Goal: Task Accomplishment & Management: Manage account settings

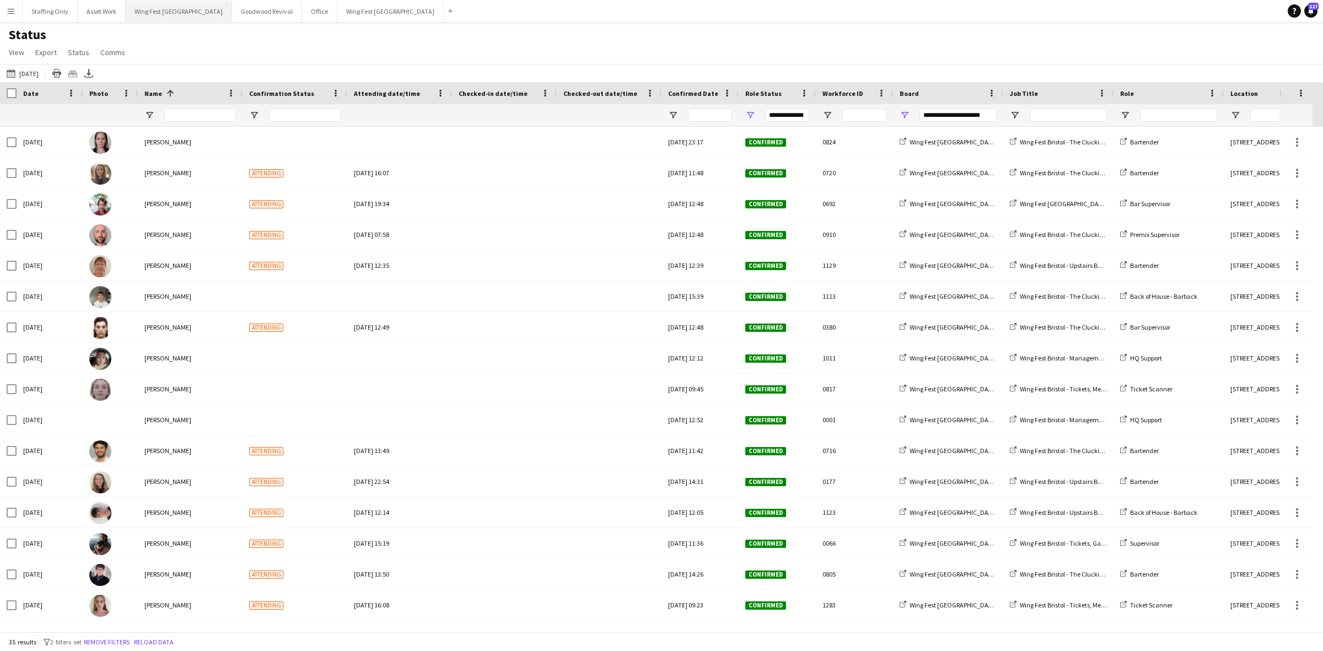
click at [165, 15] on button "Wing Fest Bristol Close" at bounding box center [179, 12] width 106 height 22
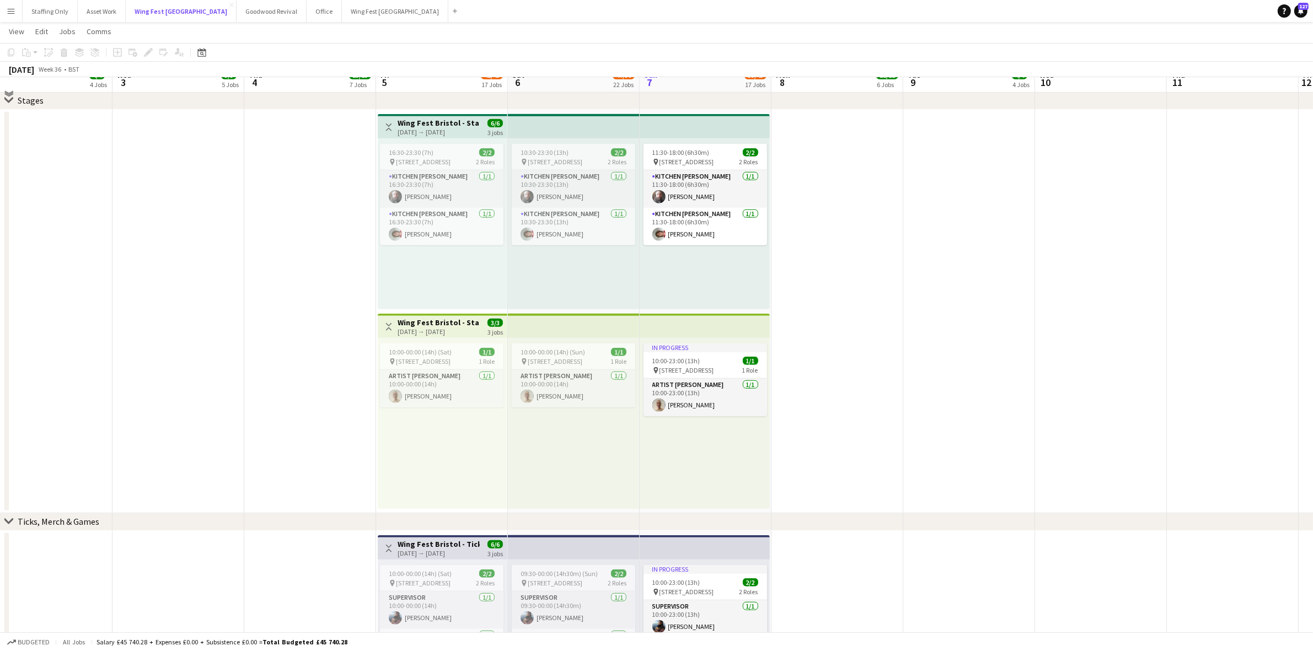
scroll to position [896, 0]
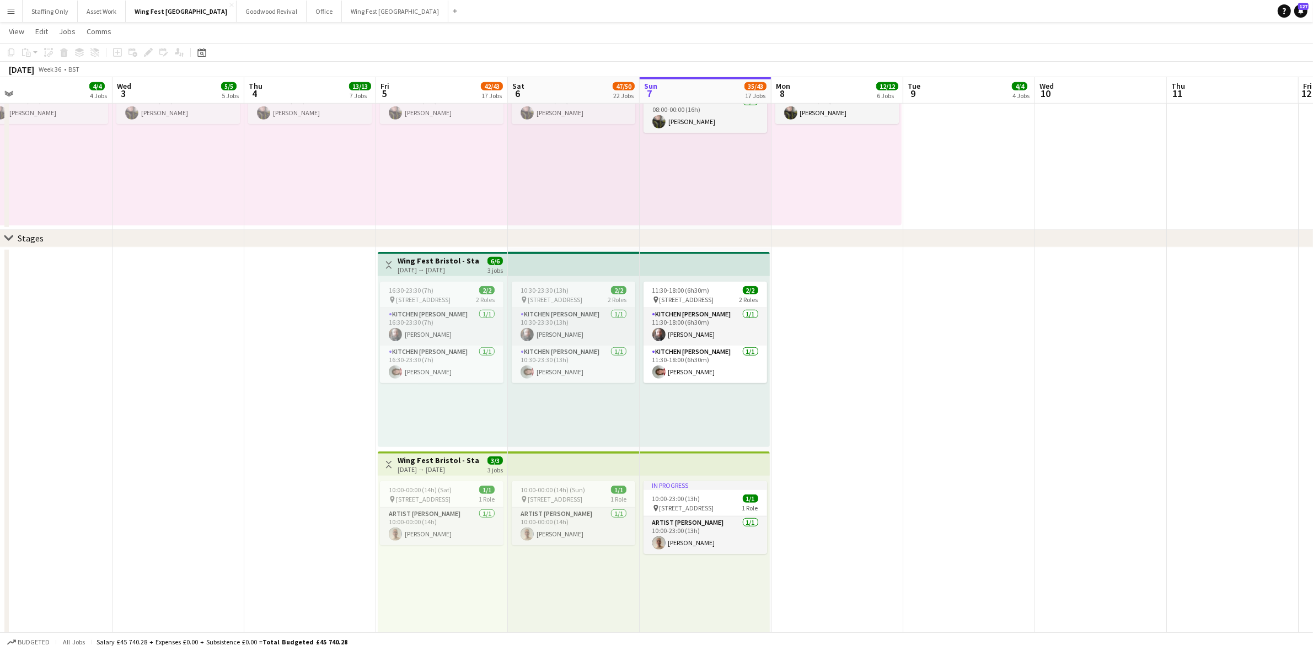
drag, startPoint x: 302, startPoint y: 314, endPoint x: 301, endPoint y: 262, distance: 51.8
click at [301, 262] on app-date-cell at bounding box center [310, 450] width 132 height 404
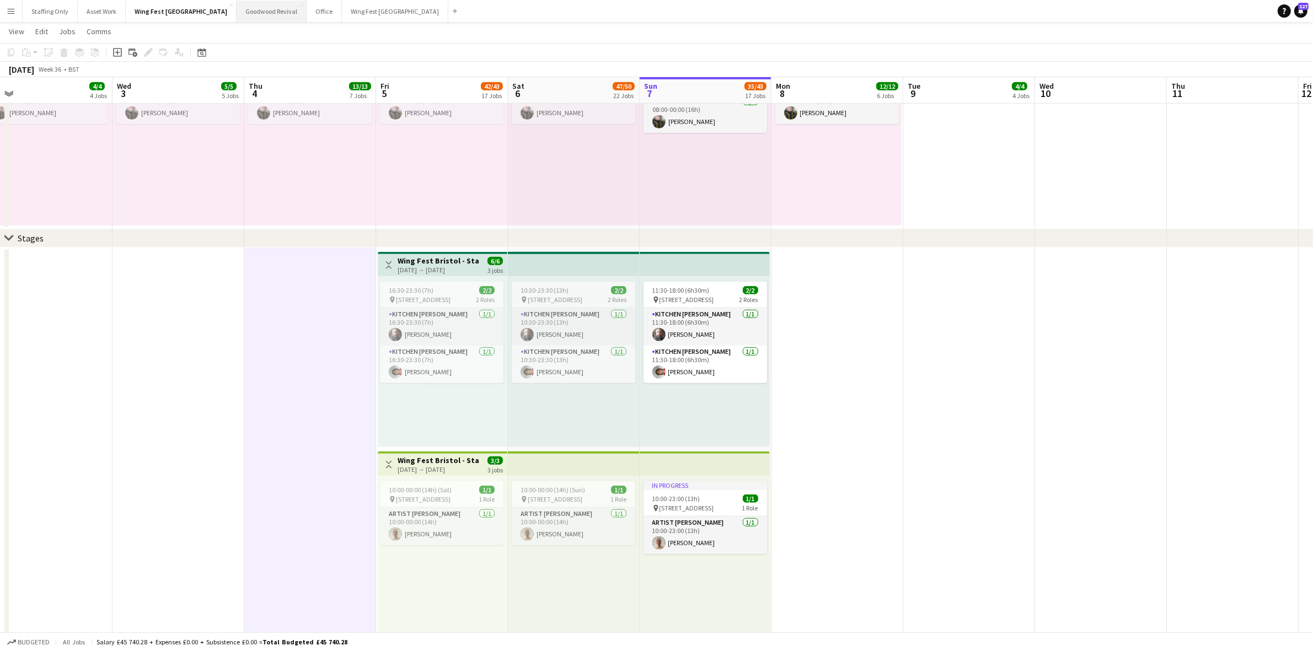
click at [237, 15] on button "Goodwood Revival Close" at bounding box center [272, 12] width 70 height 22
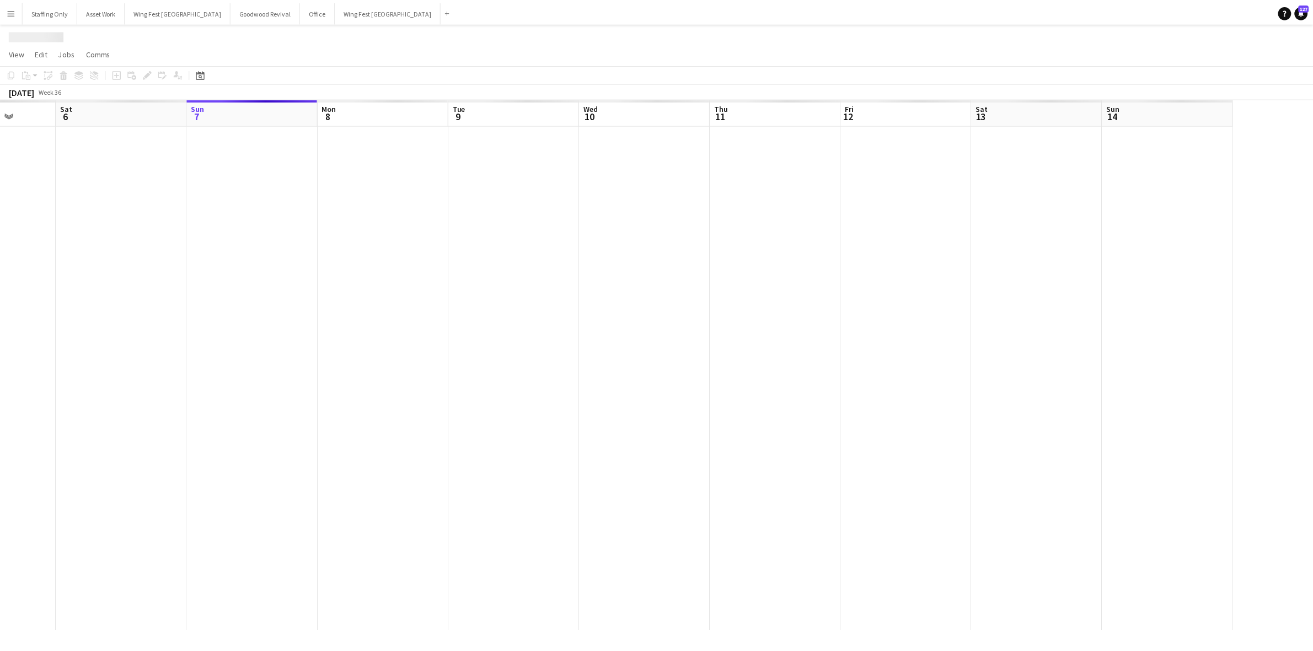
scroll to position [0, 314]
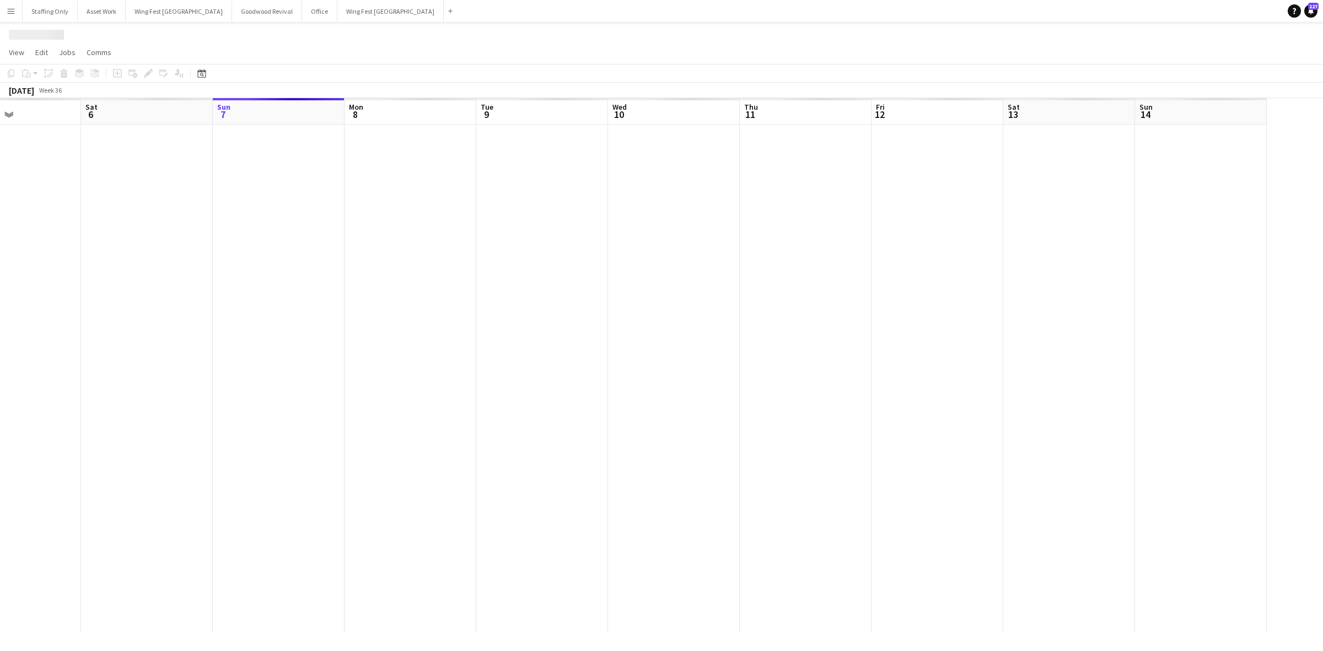
drag, startPoint x: 149, startPoint y: 219, endPoint x: 411, endPoint y: 227, distance: 262.0
click at [411, 227] on app-calendar-viewport "Wed 3 Thu 4 Fri 5 Sat 6 Sun 7 Mon 8 Tue 9 Wed 10 Thu 11 Fri 12 Sat 13 Sun 14" at bounding box center [661, 365] width 1323 height 534
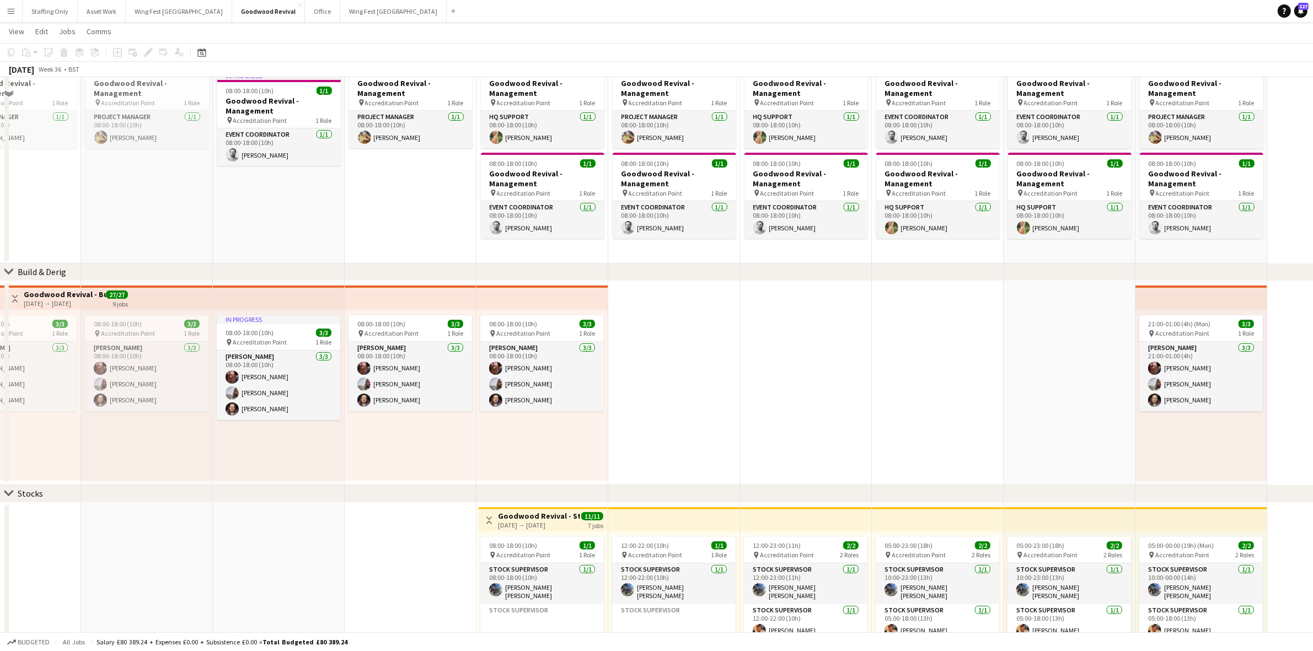
scroll to position [69, 0]
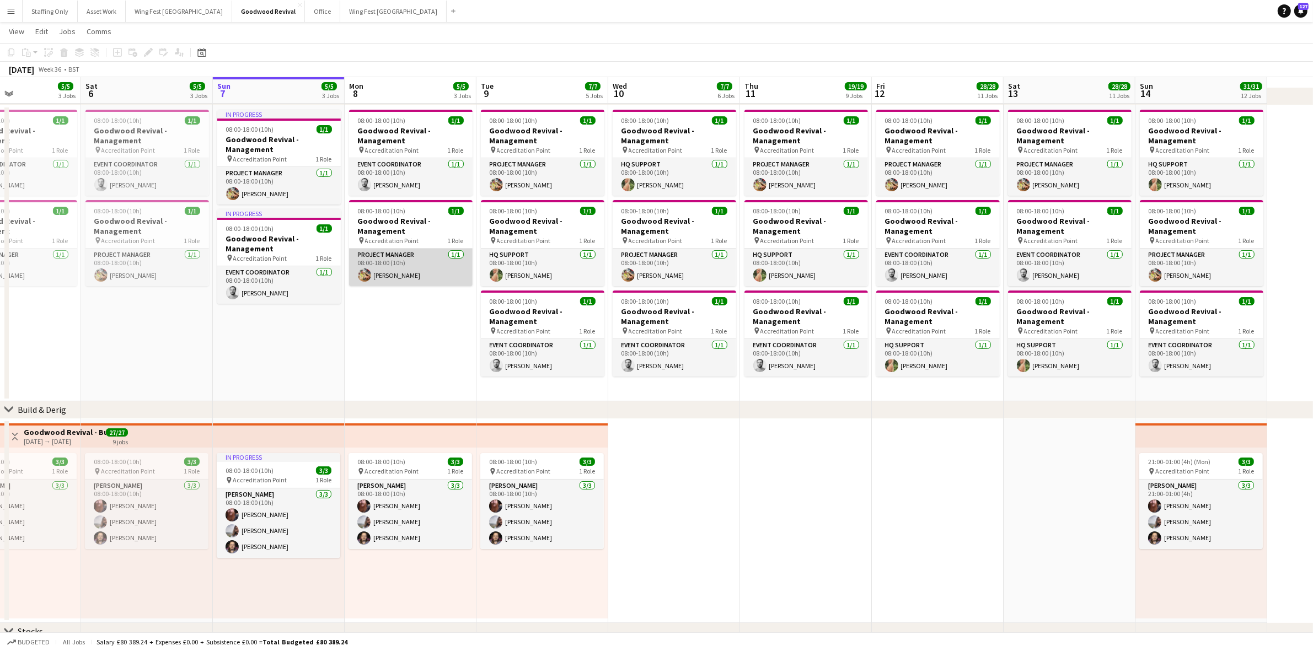
click at [432, 274] on app-card-role "Project Manager [DATE] 08:00-18:00 (10h) [PERSON_NAME]" at bounding box center [410, 267] width 123 height 37
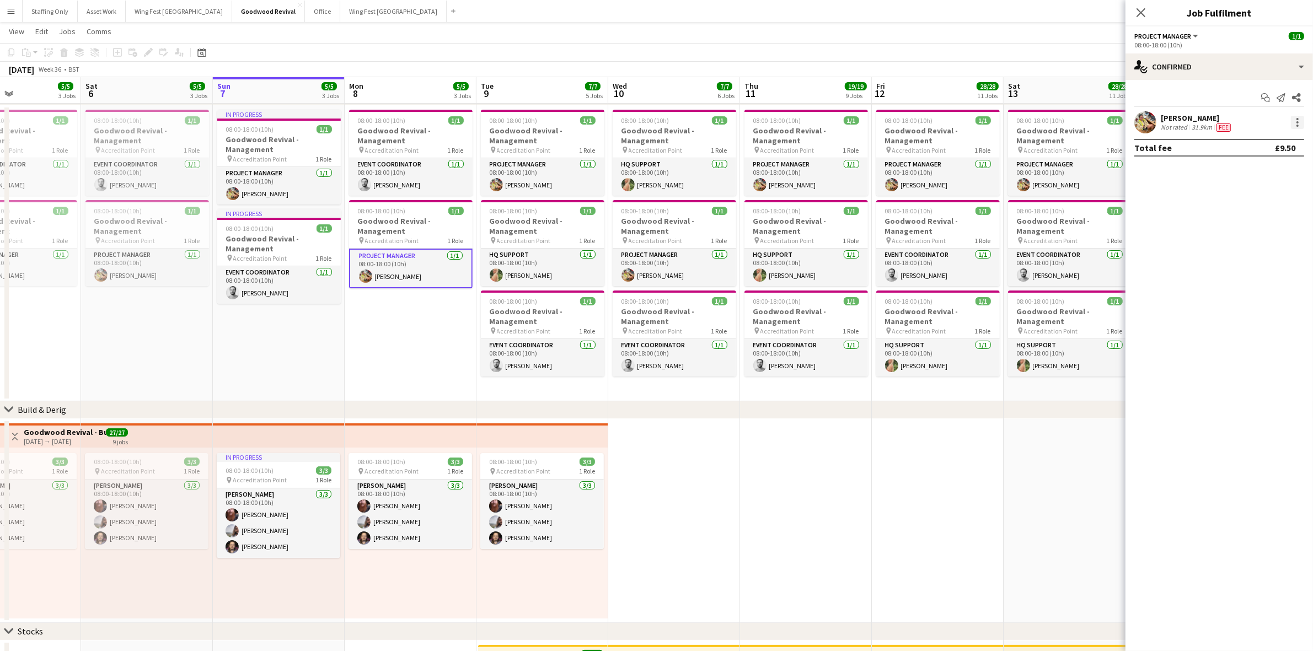
click at [1299, 116] on div at bounding box center [1297, 122] width 13 height 13
click at [1258, 273] on span "Set as supervisor" at bounding box center [1261, 274] width 68 height 9
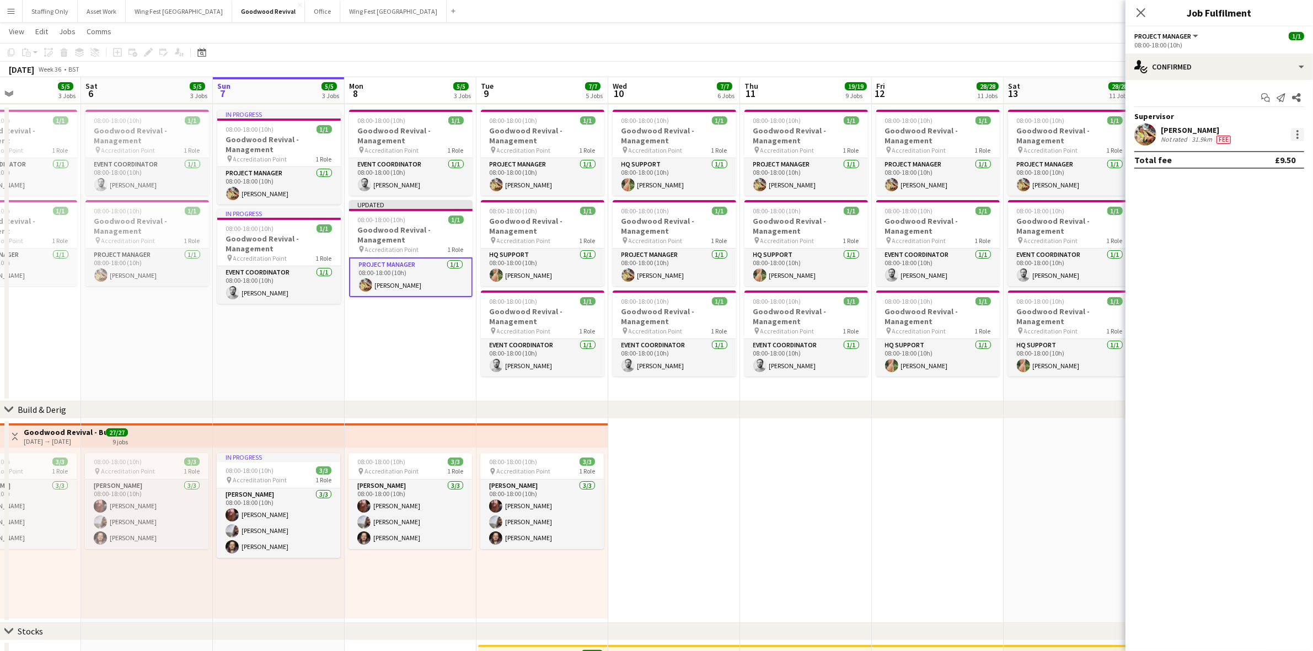
click at [1293, 139] on div at bounding box center [1297, 134] width 13 height 13
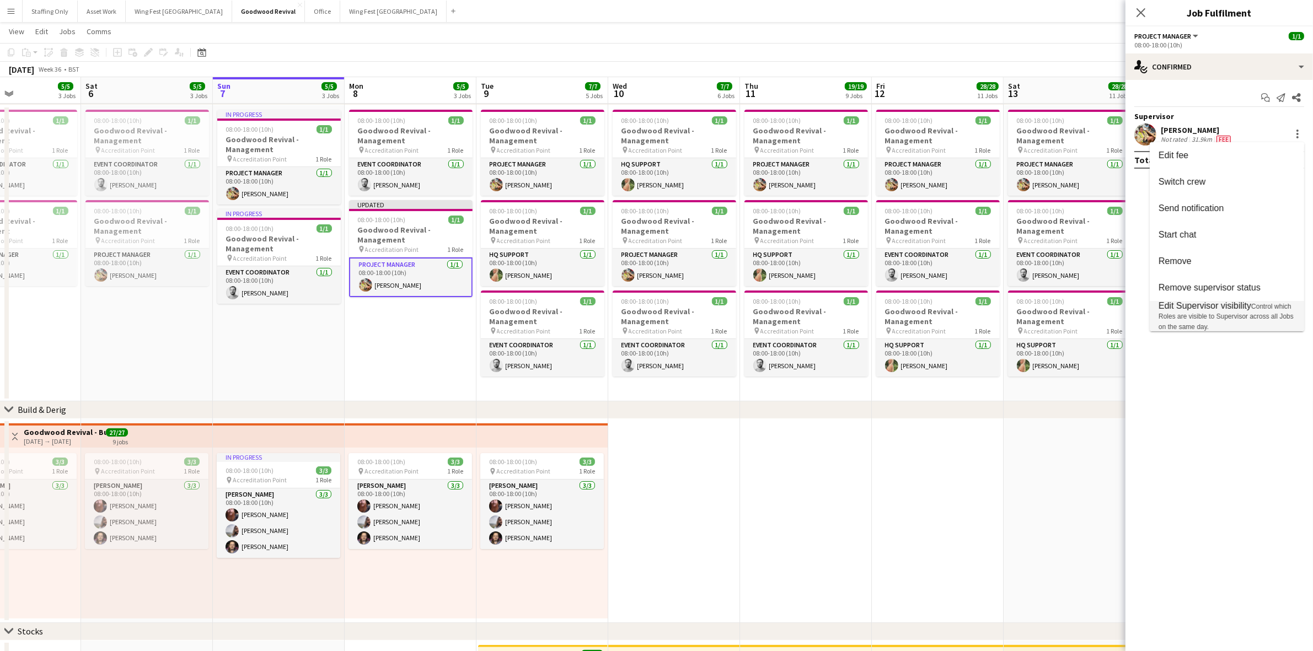
click at [1226, 314] on span "Control which Roles are visible to Supervisor across all Jobs on the same day." at bounding box center [1225, 317] width 135 height 28
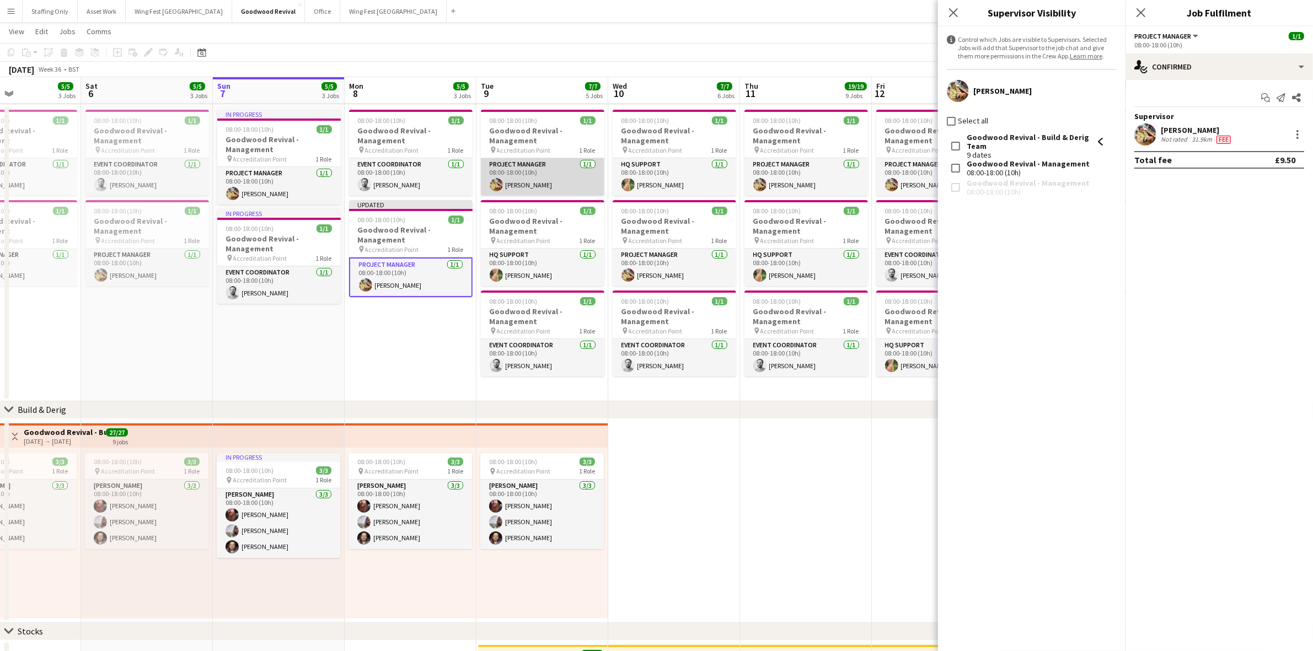
click at [549, 182] on app-card-role "Project Manager [DATE] 08:00-18:00 (10h) [PERSON_NAME]" at bounding box center [542, 176] width 123 height 37
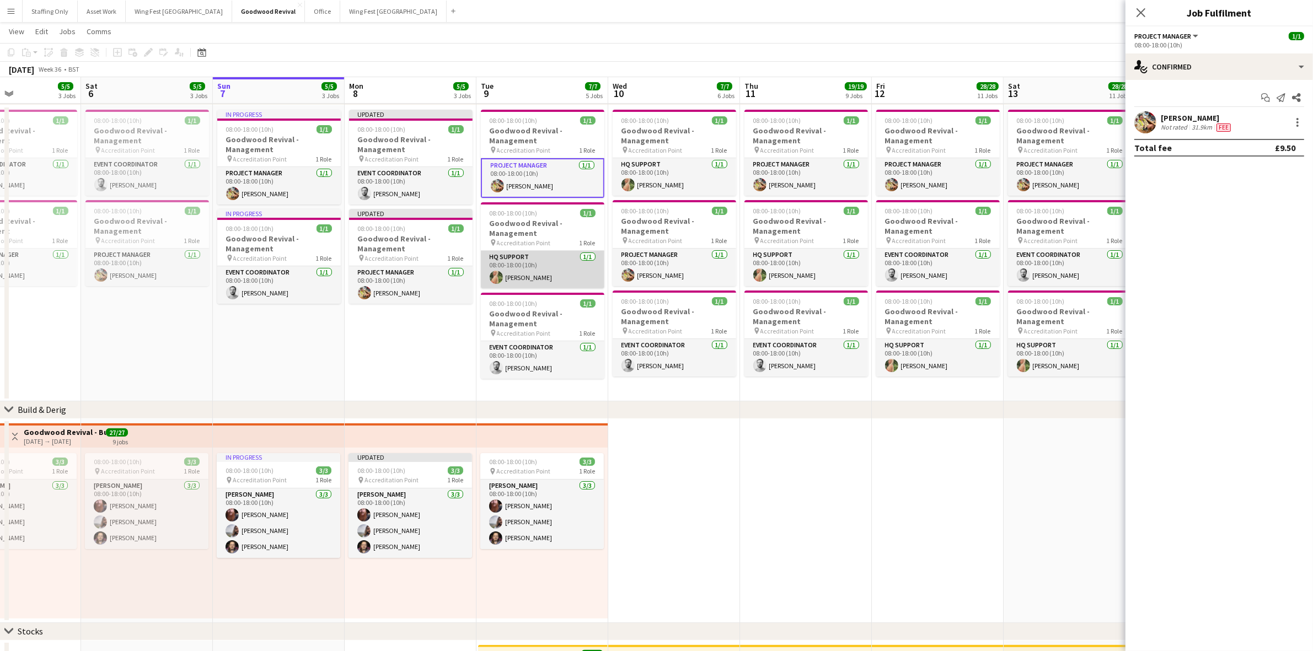
click at [535, 270] on app-card-role "HQ Support [DATE] 08:00-18:00 (10h) [PERSON_NAME]" at bounding box center [542, 269] width 123 height 37
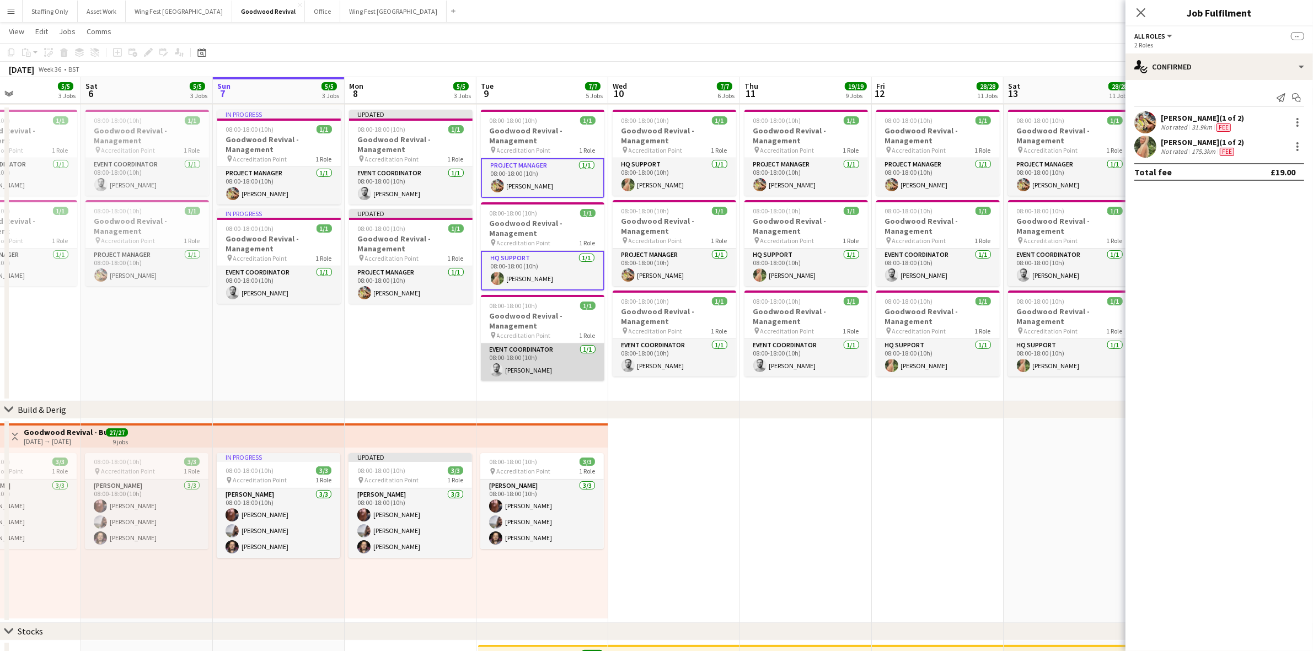
click at [536, 367] on app-card-role "Event Coordinator [DATE] 08:00-18:00 (10h) [PERSON_NAME]" at bounding box center [542, 361] width 123 height 37
click at [657, 369] on app-card-role "Event Coordinator [DATE] 08:00-18:00 (10h) [PERSON_NAME]" at bounding box center [674, 357] width 123 height 37
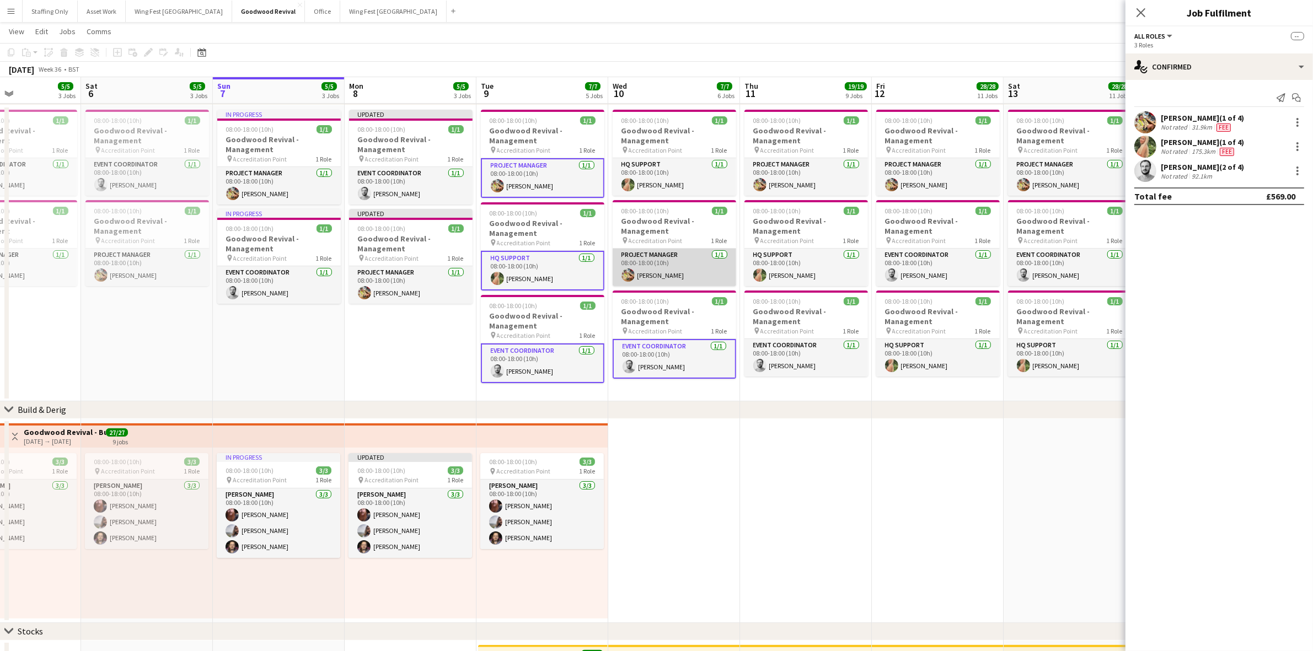
click at [670, 276] on app-card-role "Project Manager [DATE] 08:00-18:00 (10h) [PERSON_NAME]" at bounding box center [674, 267] width 123 height 37
click at [670, 181] on app-card-role "HQ Support [DATE] 08:00-18:00 (10h) [PERSON_NAME]" at bounding box center [674, 176] width 123 height 37
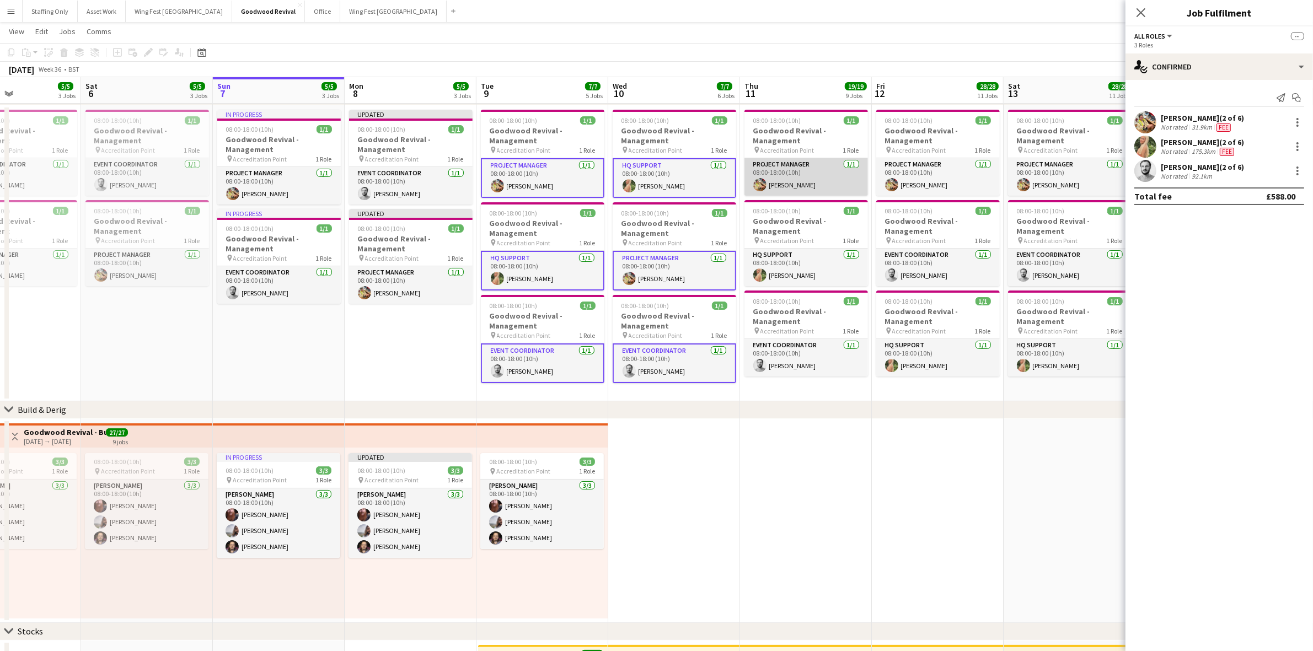
click at [778, 178] on app-card-role "Project Manager [DATE] 08:00-18:00 (10h) [PERSON_NAME]" at bounding box center [805, 176] width 123 height 37
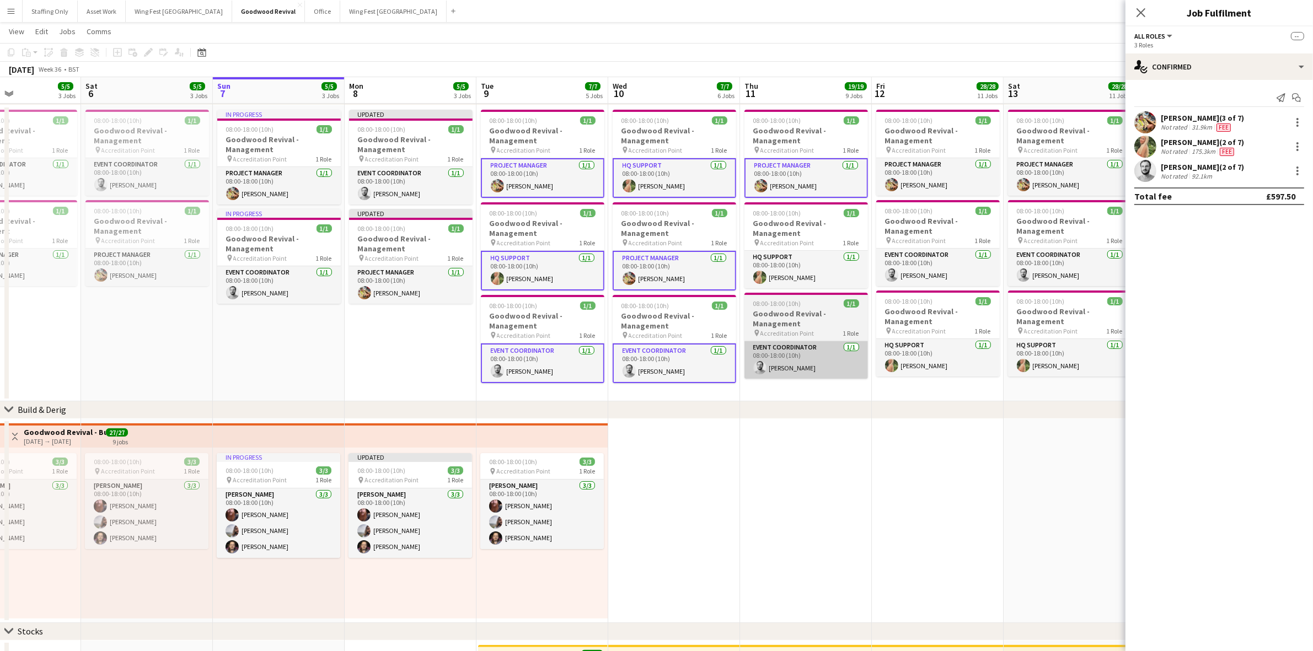
click at [782, 263] on app-card-role "HQ Support [DATE] 08:00-18:00 (10h) [PERSON_NAME]" at bounding box center [805, 269] width 123 height 37
click at [786, 370] on app-card-role "Event Coordinator [DATE] 08:00-18:00 (10h) [PERSON_NAME]" at bounding box center [805, 361] width 123 height 37
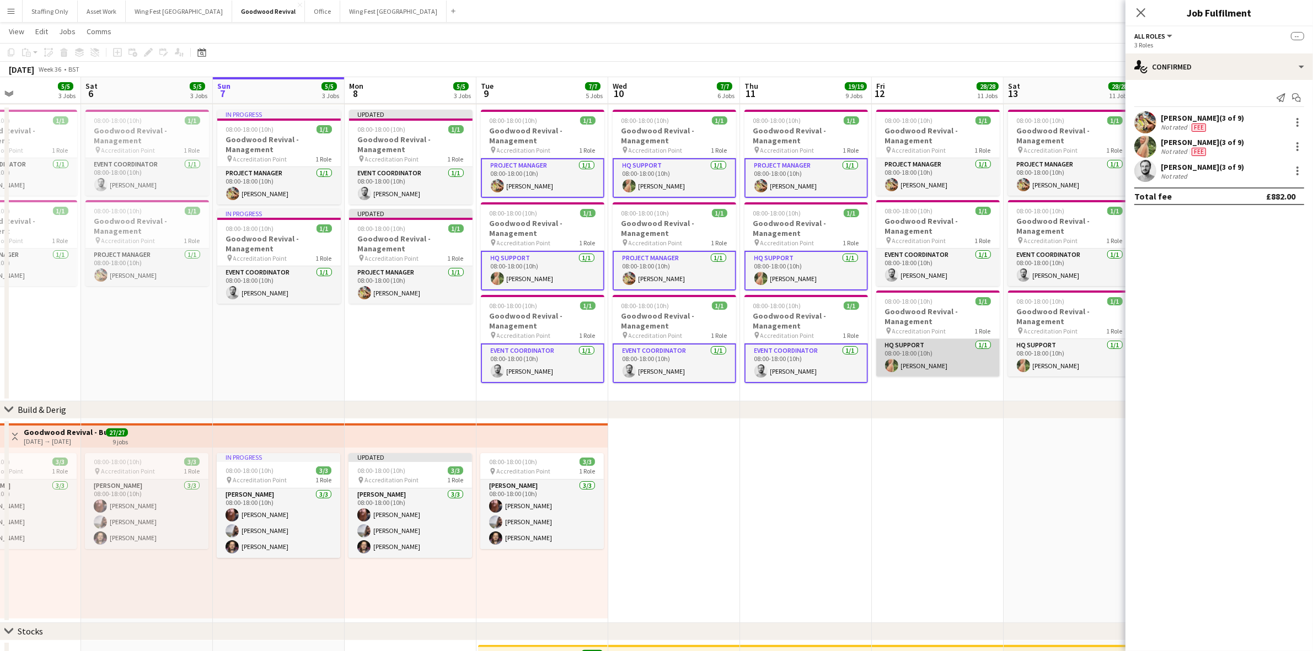
click at [914, 373] on app-card-role "HQ Support [DATE] 08:00-18:00 (10h) [PERSON_NAME]" at bounding box center [937, 357] width 123 height 37
click at [913, 272] on app-card-role "Event Coordinator [DATE] 08:00-18:00 (10h) [PERSON_NAME]" at bounding box center [937, 267] width 123 height 37
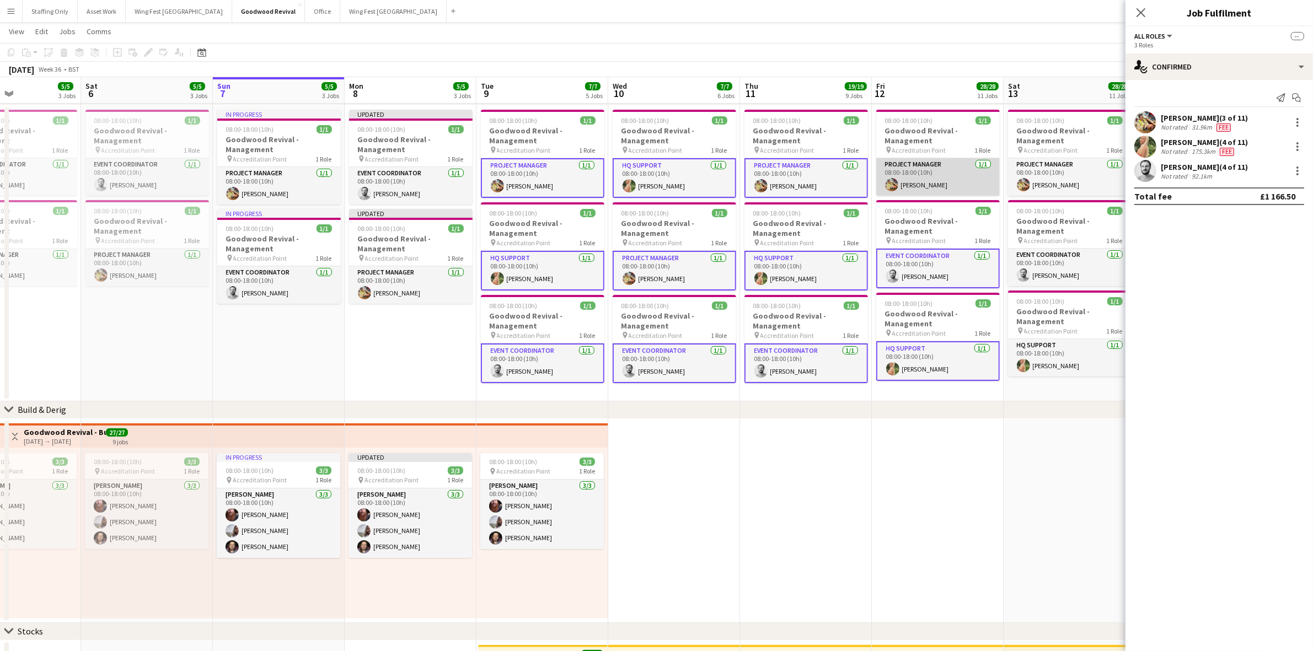
click at [920, 183] on app-card-role "Project Manager [DATE] 08:00-18:00 (10h) [PERSON_NAME]" at bounding box center [937, 176] width 123 height 37
click at [1048, 180] on app-card-role "Project Manager [DATE] 08:00-18:00 (10h) [PERSON_NAME]" at bounding box center [1069, 176] width 123 height 37
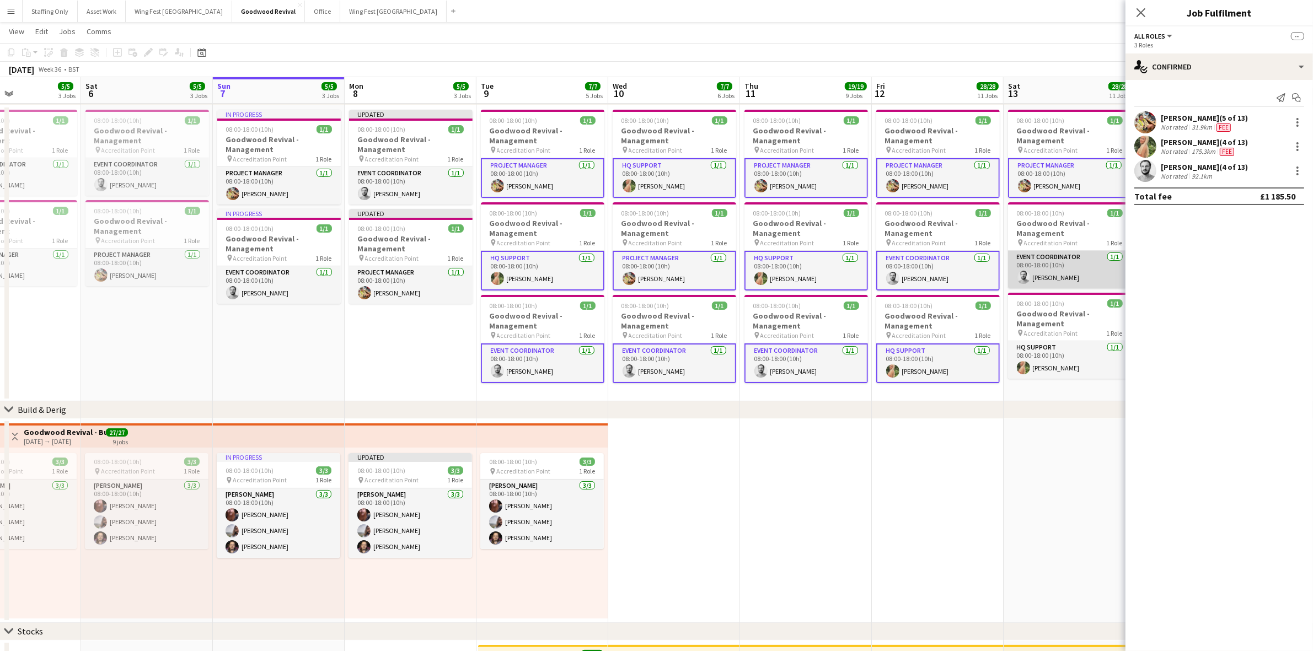
click at [1039, 276] on app-card-role "Event Coordinator [DATE] 08:00-18:00 (10h) [PERSON_NAME]" at bounding box center [1069, 269] width 123 height 37
click at [1039, 368] on app-card-role "HQ Support [DATE] 08:00-18:00 (10h) [PERSON_NAME]" at bounding box center [1069, 361] width 123 height 37
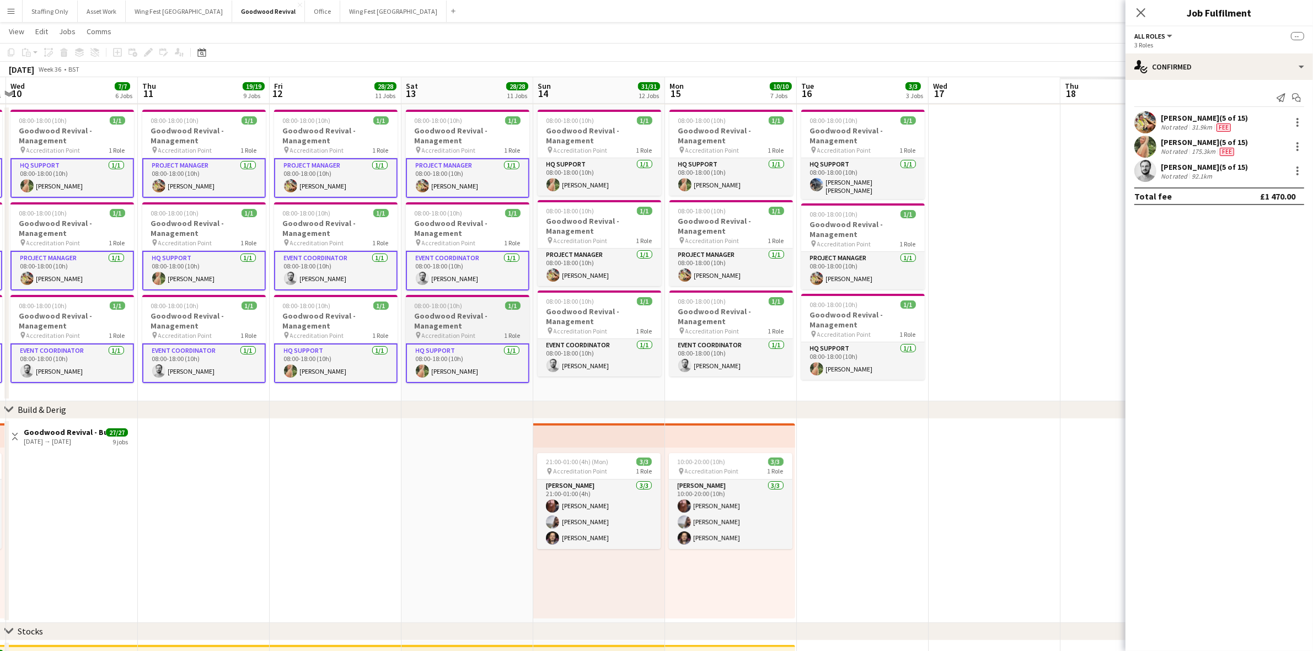
drag, startPoint x: 1049, startPoint y: 393, endPoint x: 610, endPoint y: 379, distance: 439.6
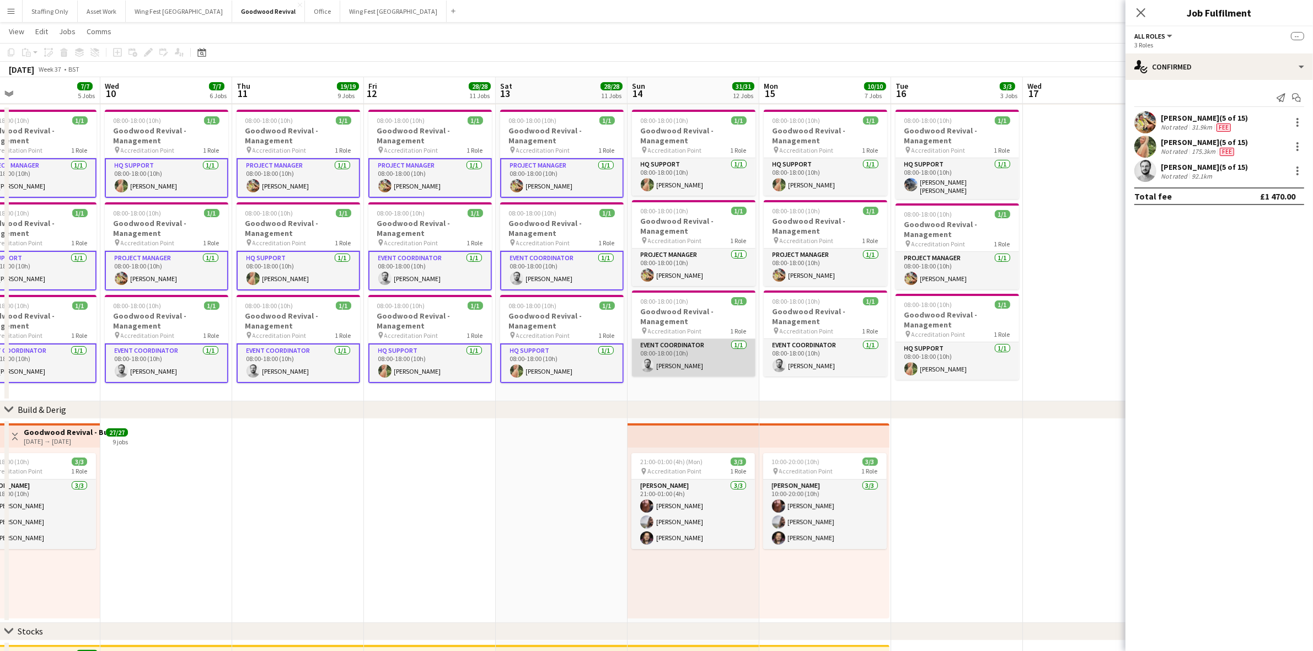
click at [685, 366] on app-card-role "Event Coordinator [DATE] 08:00-18:00 (10h) [PERSON_NAME]" at bounding box center [693, 357] width 123 height 37
click at [691, 276] on app-card-role "Project Manager [DATE] 08:00-18:00 (10h) [PERSON_NAME]" at bounding box center [693, 267] width 123 height 37
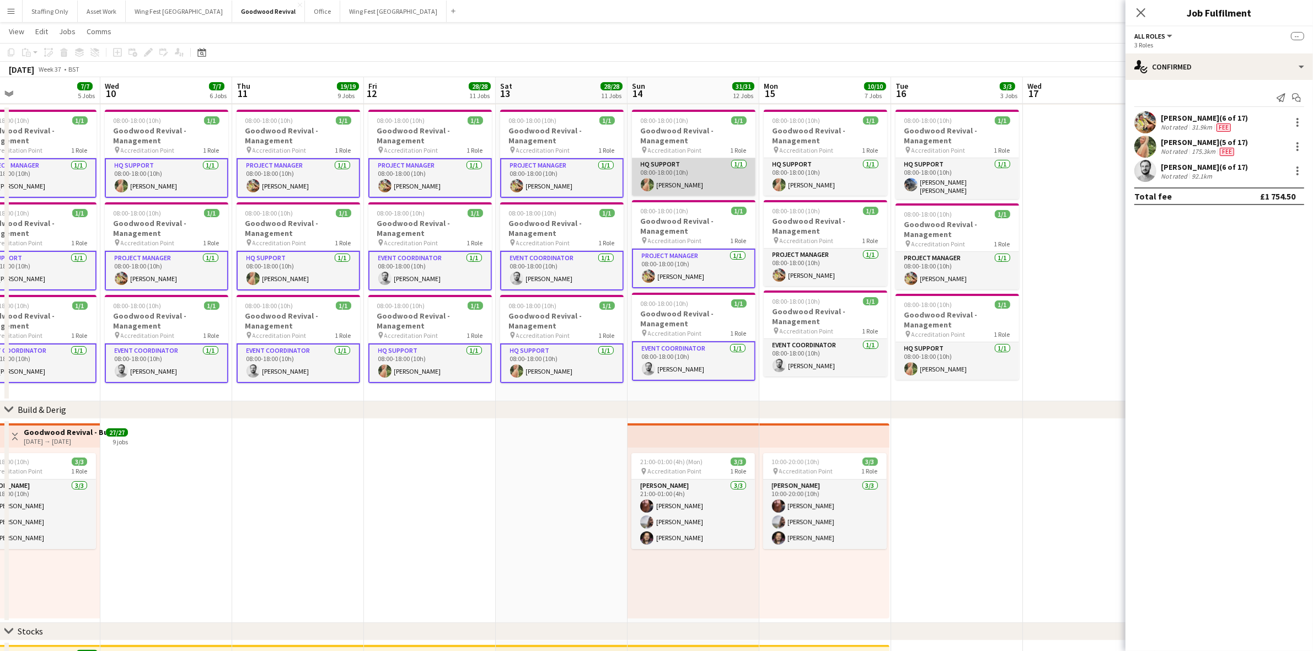
click at [694, 181] on app-card-role "HQ Support [DATE] 08:00-18:00 (10h) [PERSON_NAME]" at bounding box center [693, 176] width 123 height 37
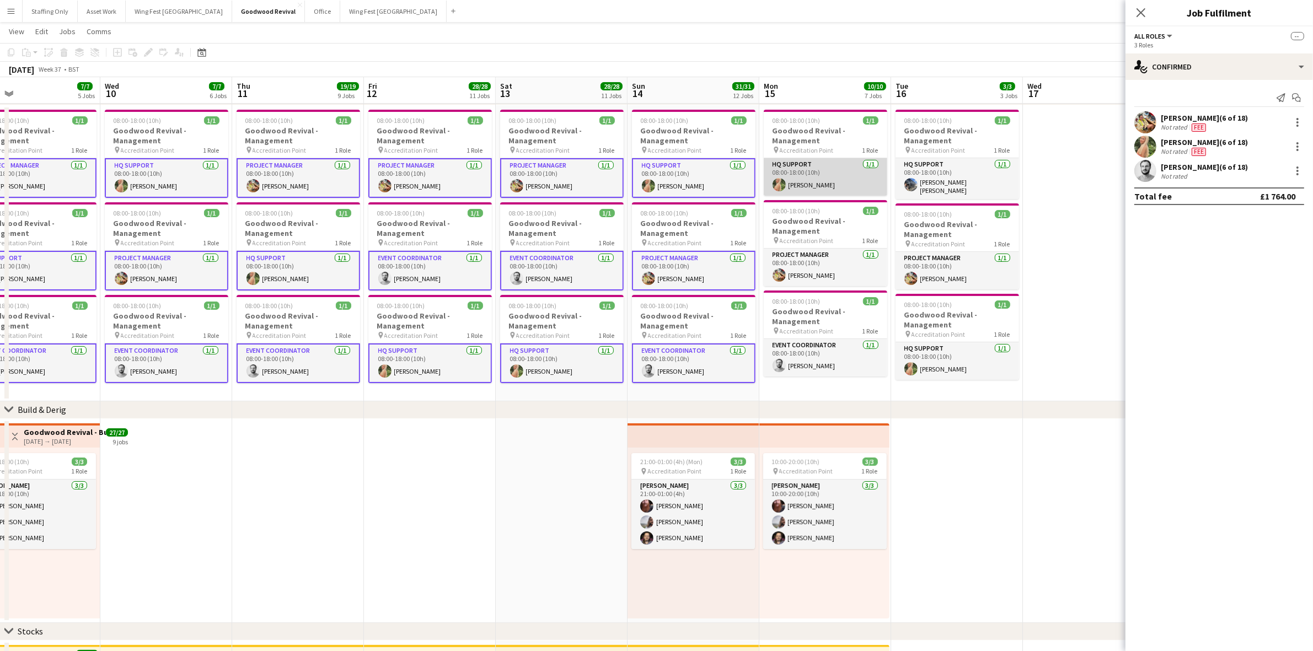
click at [806, 178] on app-card-role "HQ Support [DATE] 08:00-18:00 (10h) [PERSON_NAME]" at bounding box center [825, 176] width 123 height 37
click at [807, 280] on app-card-role "Project Manager [DATE] 08:00-18:00 (10h) [PERSON_NAME]" at bounding box center [825, 269] width 123 height 37
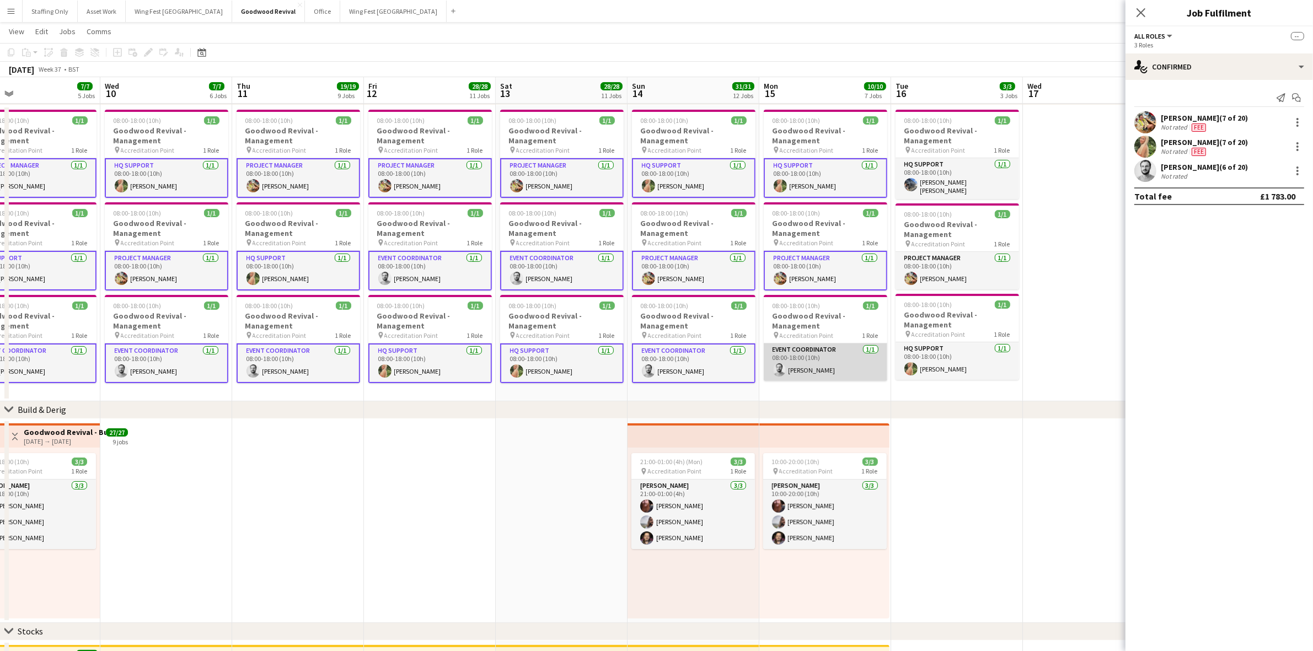
click at [808, 369] on app-card-role "Event Coordinator [DATE] 08:00-18:00 (10h) [PERSON_NAME]" at bounding box center [825, 361] width 123 height 37
click at [938, 373] on app-card-role "HQ Support [DATE] 08:00-18:00 (10h) [PERSON_NAME]" at bounding box center [956, 360] width 123 height 37
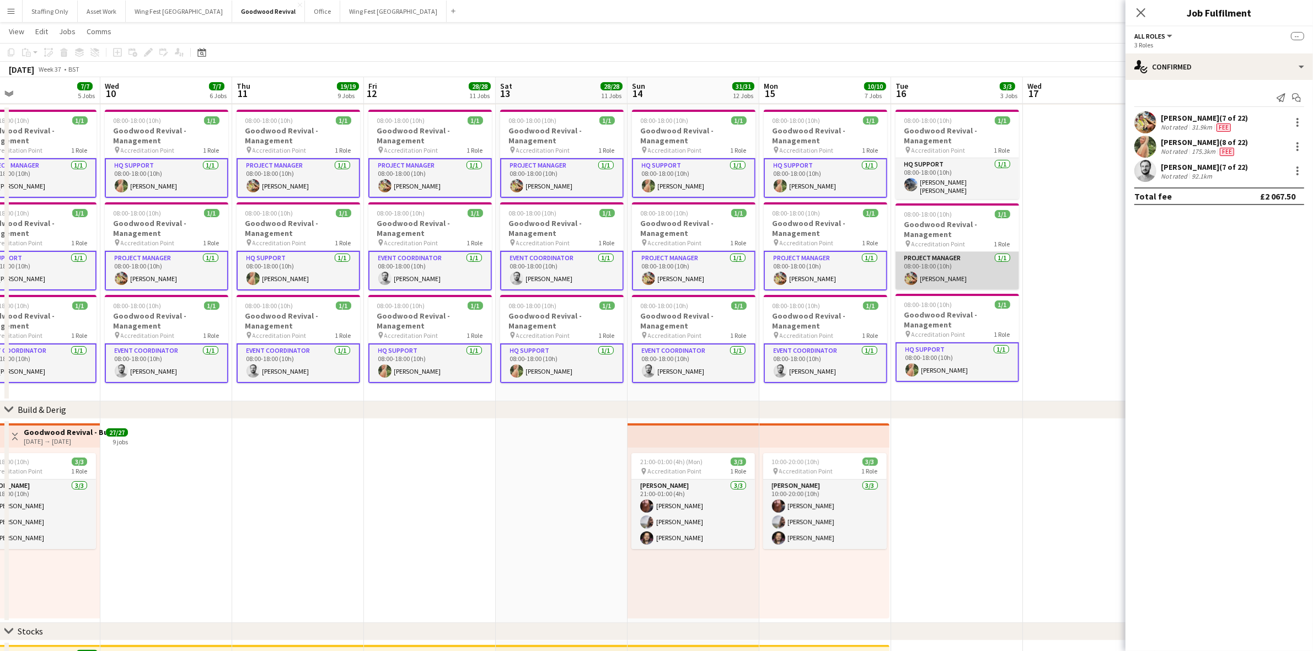
click at [941, 268] on app-card-role "Project Manager [DATE] 08:00-18:00 (10h) [PERSON_NAME]" at bounding box center [956, 270] width 123 height 37
click at [1297, 121] on div at bounding box center [1297, 122] width 2 height 2
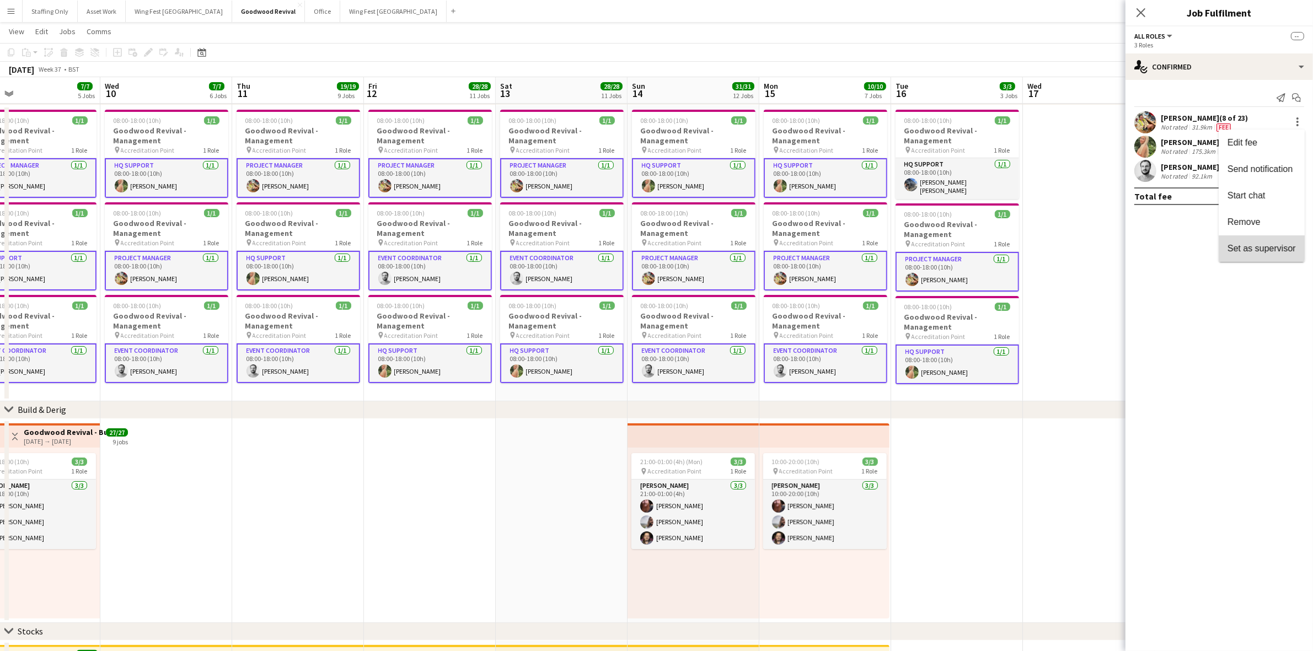
click at [1269, 244] on span "Set as supervisor" at bounding box center [1261, 248] width 68 height 9
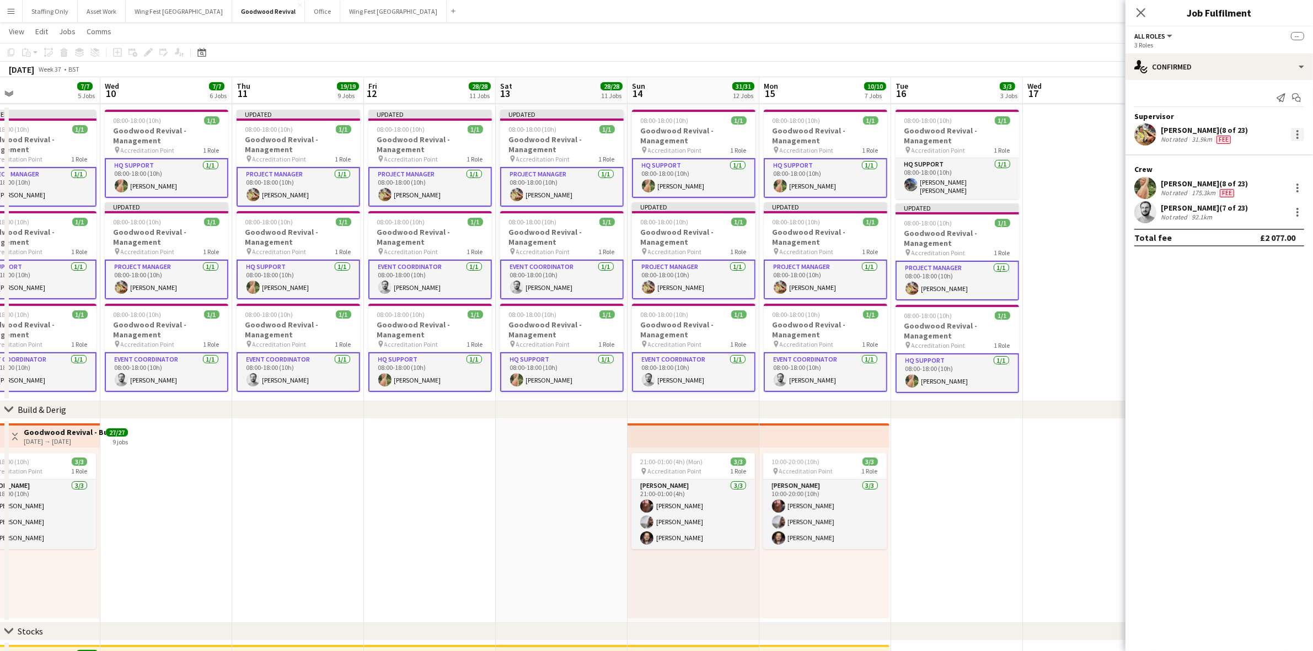
click at [1293, 137] on div at bounding box center [1297, 134] width 13 height 13
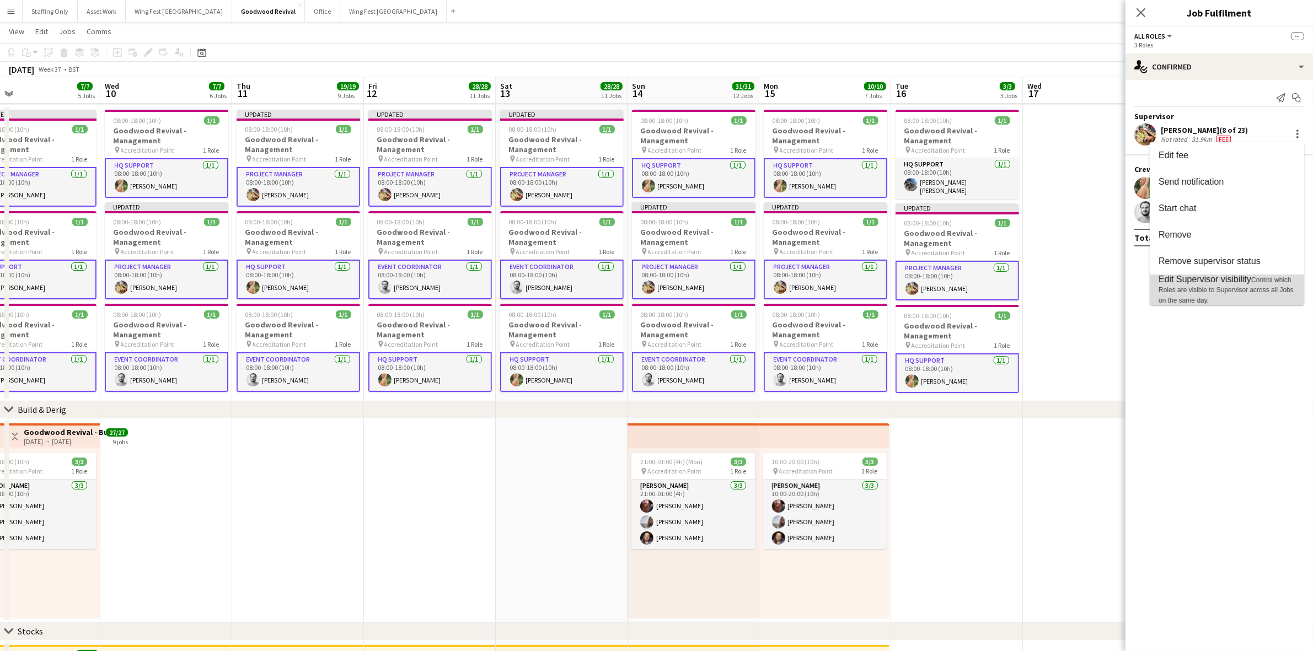
click at [1247, 287] on span "Control which Roles are visible to Supervisor across all Jobs on the same day." at bounding box center [1225, 290] width 135 height 28
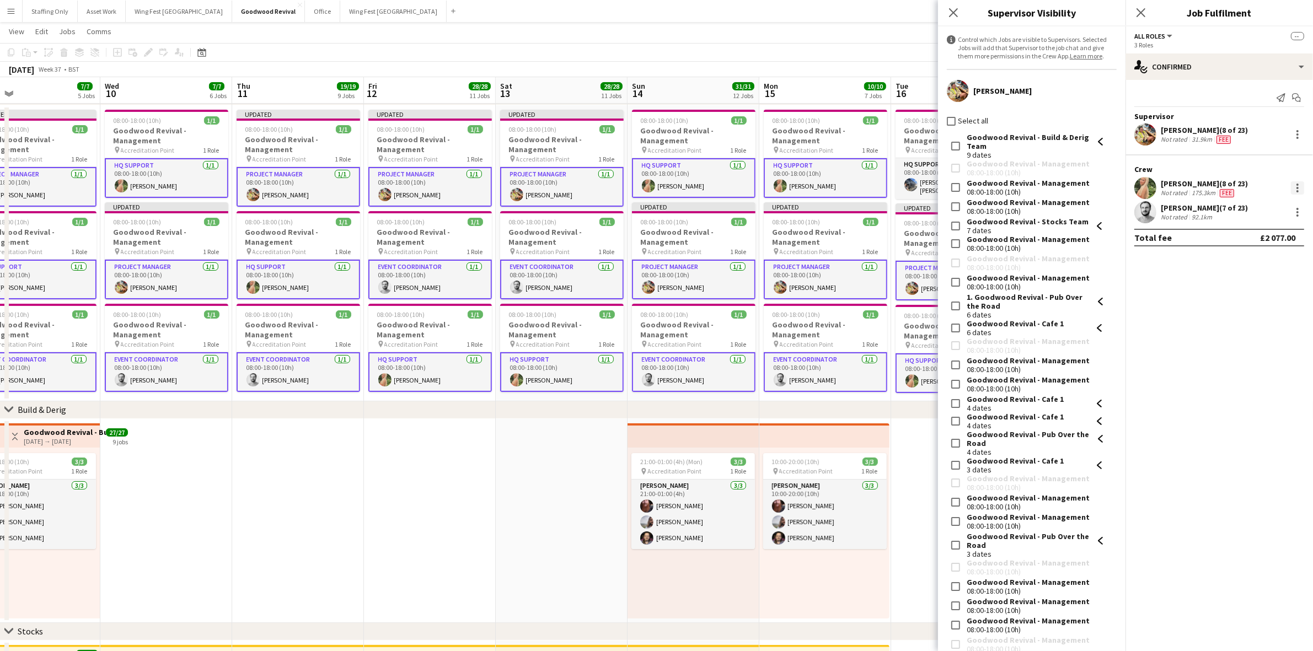
click at [1296, 185] on div at bounding box center [1297, 185] width 2 height 2
click at [1248, 309] on span "Set as supervisor" at bounding box center [1261, 313] width 68 height 9
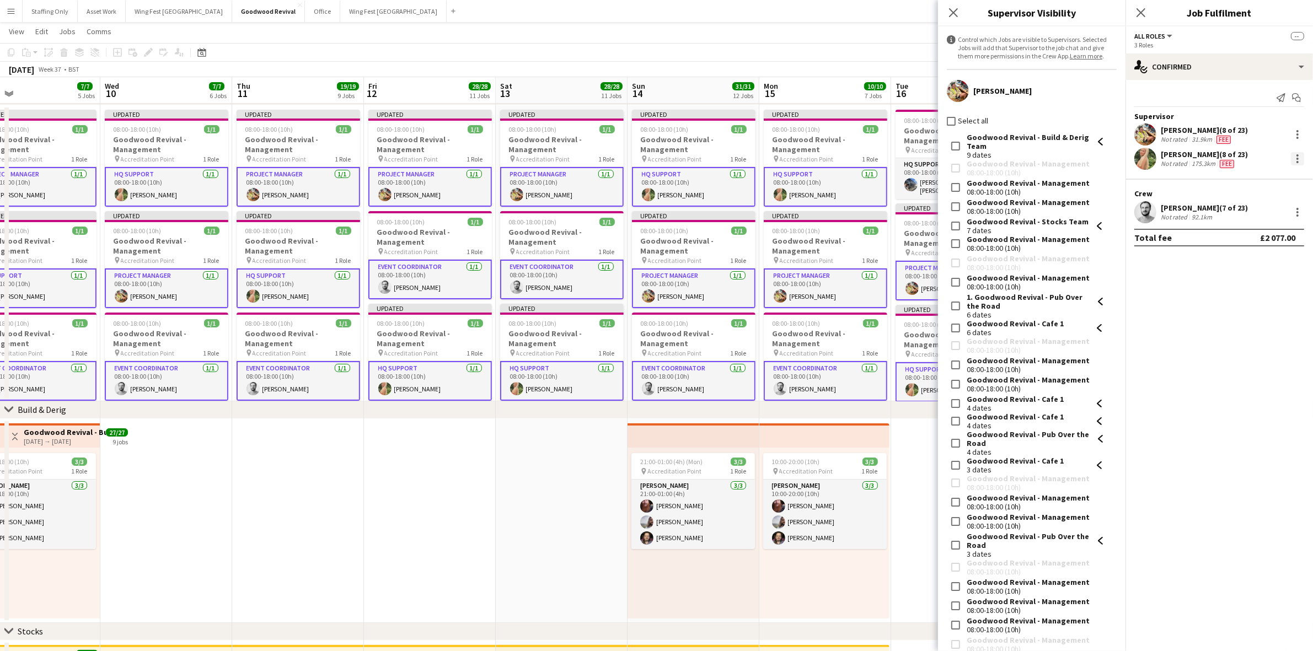
click at [1299, 153] on div at bounding box center [1297, 158] width 13 height 13
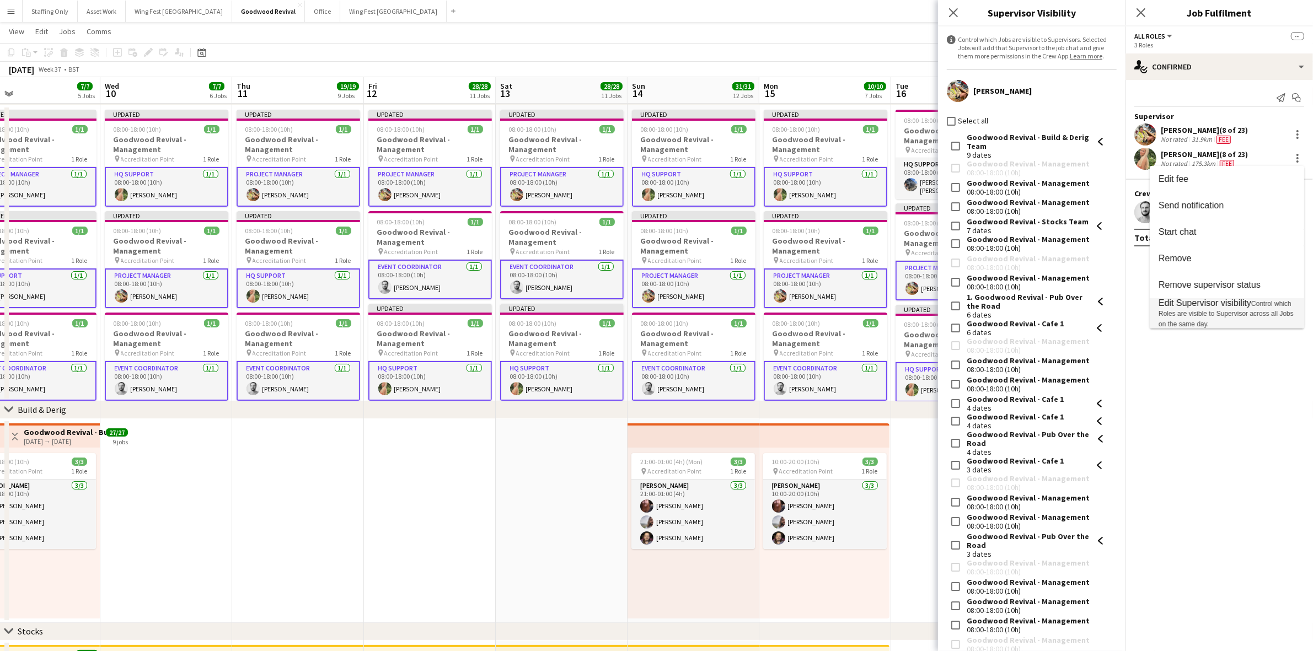
click at [1232, 307] on span "Edit Supervisor visibility" at bounding box center [1204, 302] width 93 height 9
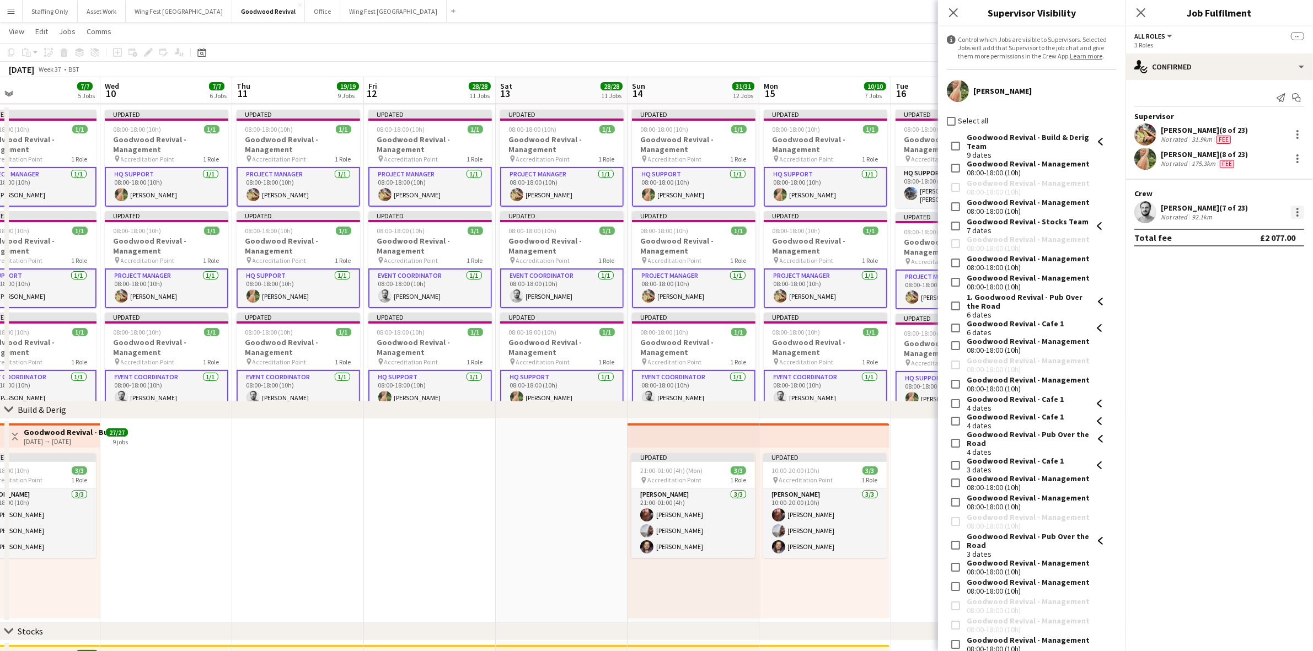
click at [1299, 210] on div at bounding box center [1297, 212] width 13 height 13
click at [1242, 333] on span "Set as supervisor" at bounding box center [1261, 337] width 68 height 9
click at [1296, 189] on div at bounding box center [1297, 182] width 13 height 13
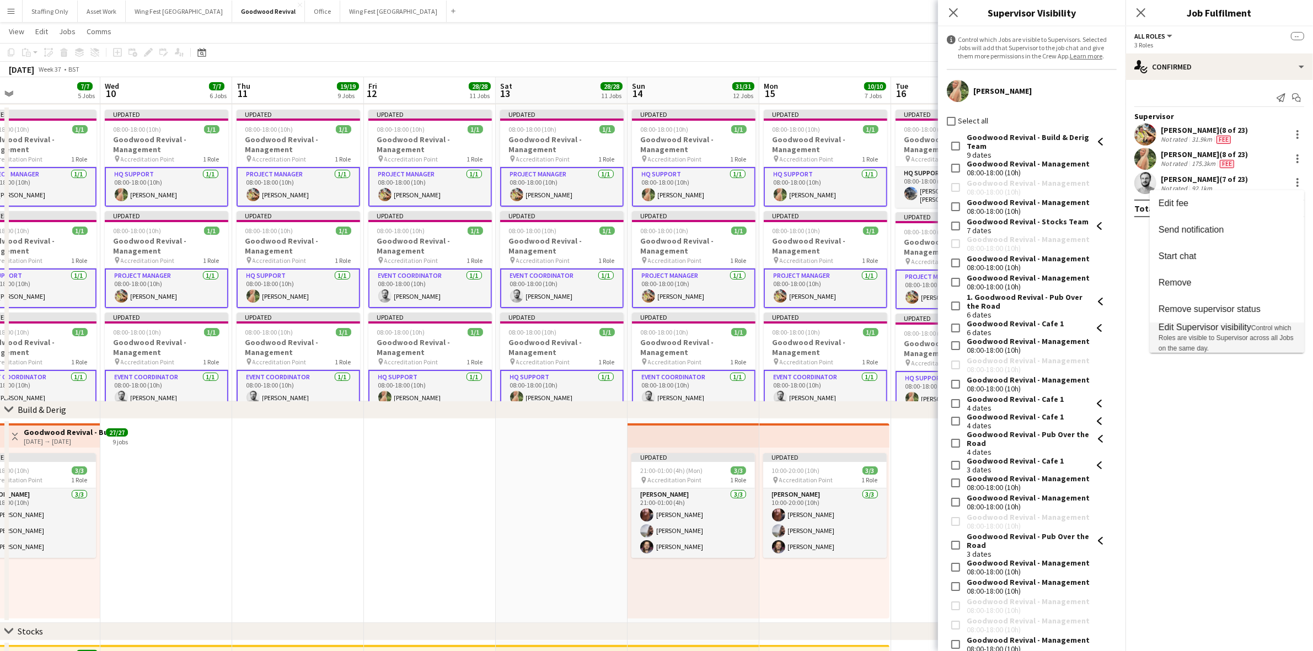
click at [1236, 327] on span "Edit Supervisor visibility" at bounding box center [1204, 327] width 93 height 9
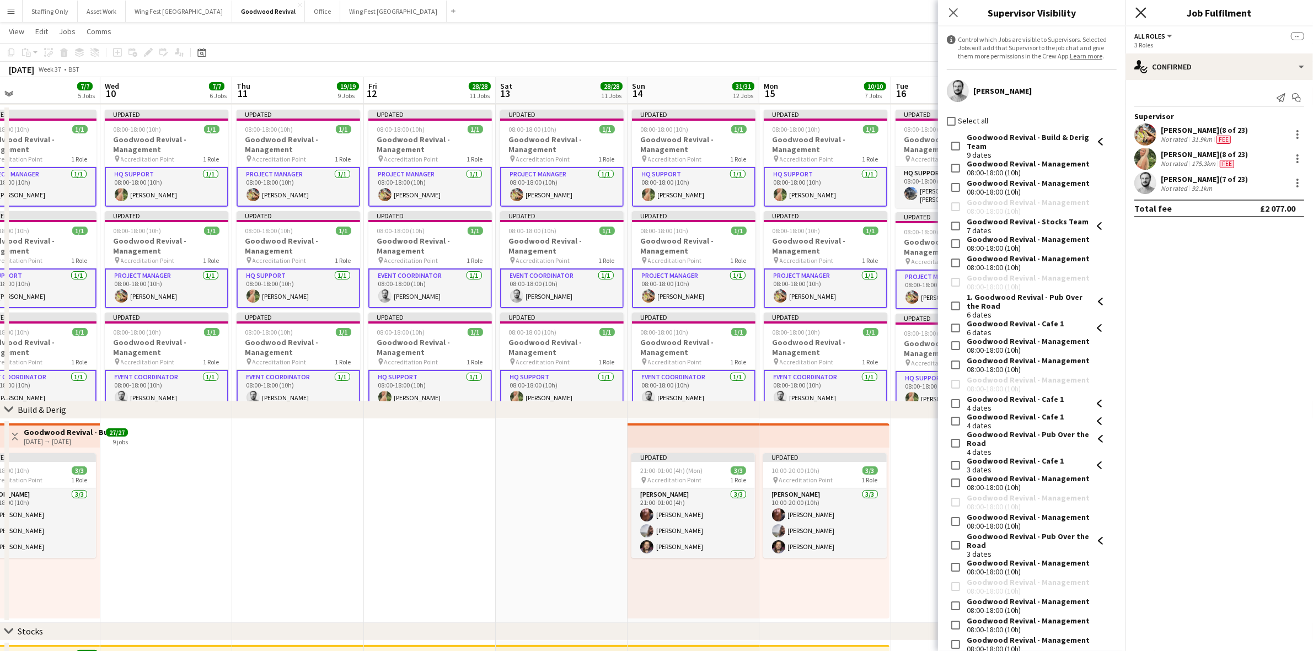
click at [1144, 14] on icon "Close pop-in" at bounding box center [1140, 12] width 10 height 10
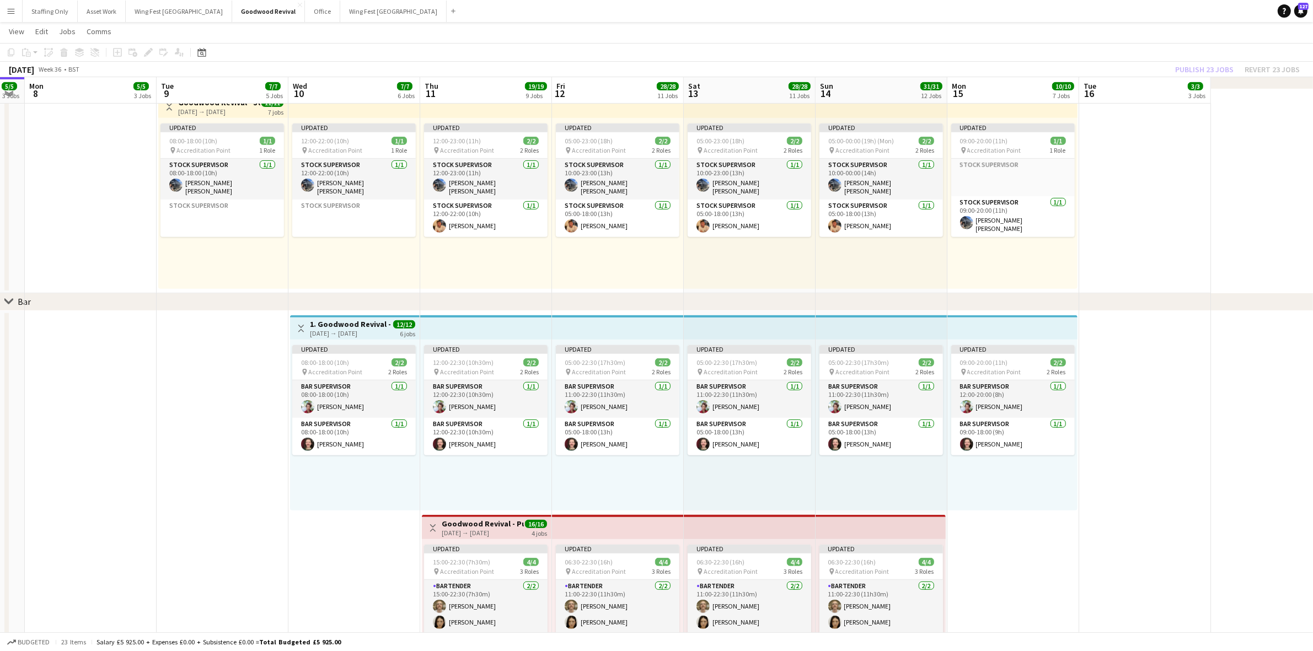
scroll to position [0, 366]
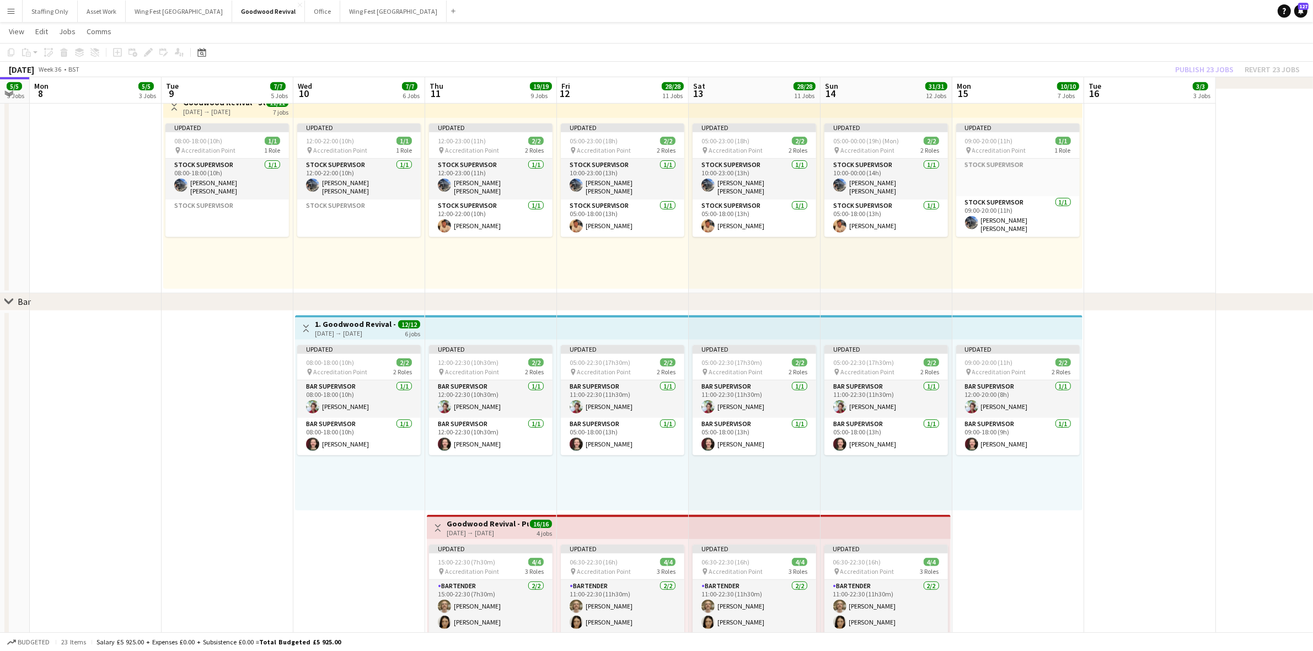
drag, startPoint x: 991, startPoint y: 246, endPoint x: 1183, endPoint y: 238, distance: 192.6
click at [1183, 238] on app-calendar-viewport "Fri 5 5/5 3 Jobs Sat 6 5/5 3 Jobs Sun 7 5/5 3 Jobs Mon 8 5/5 3 Jobs Tue 9 7/7 5…" at bounding box center [656, 604] width 1313 height 2362
click at [208, 180] on app-card-role "Stock Supervisor [DATE] 08:00-18:00 (10h) [PERSON_NAME] [PERSON_NAME]" at bounding box center [226, 179] width 123 height 41
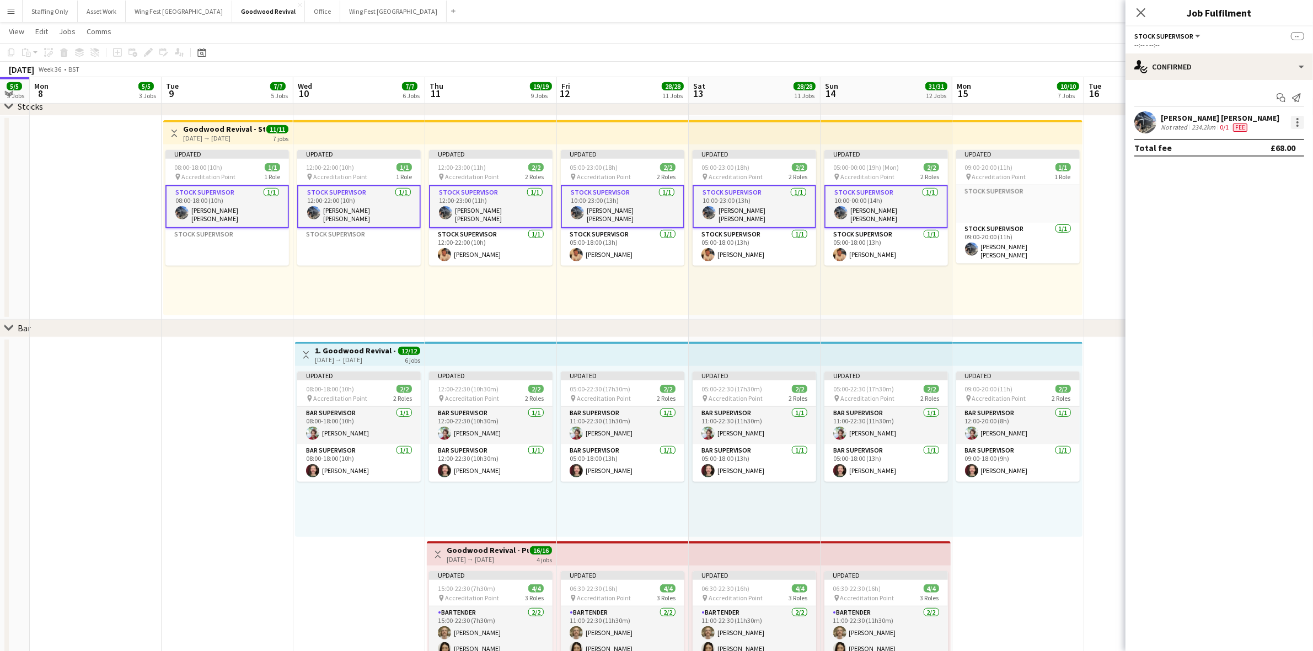
click at [1303, 117] on div at bounding box center [1297, 122] width 13 height 13
click at [1254, 247] on span "Set as supervisor" at bounding box center [1261, 248] width 68 height 9
click at [1115, 385] on app-date-cell at bounding box center [1150, 638] width 132 height 603
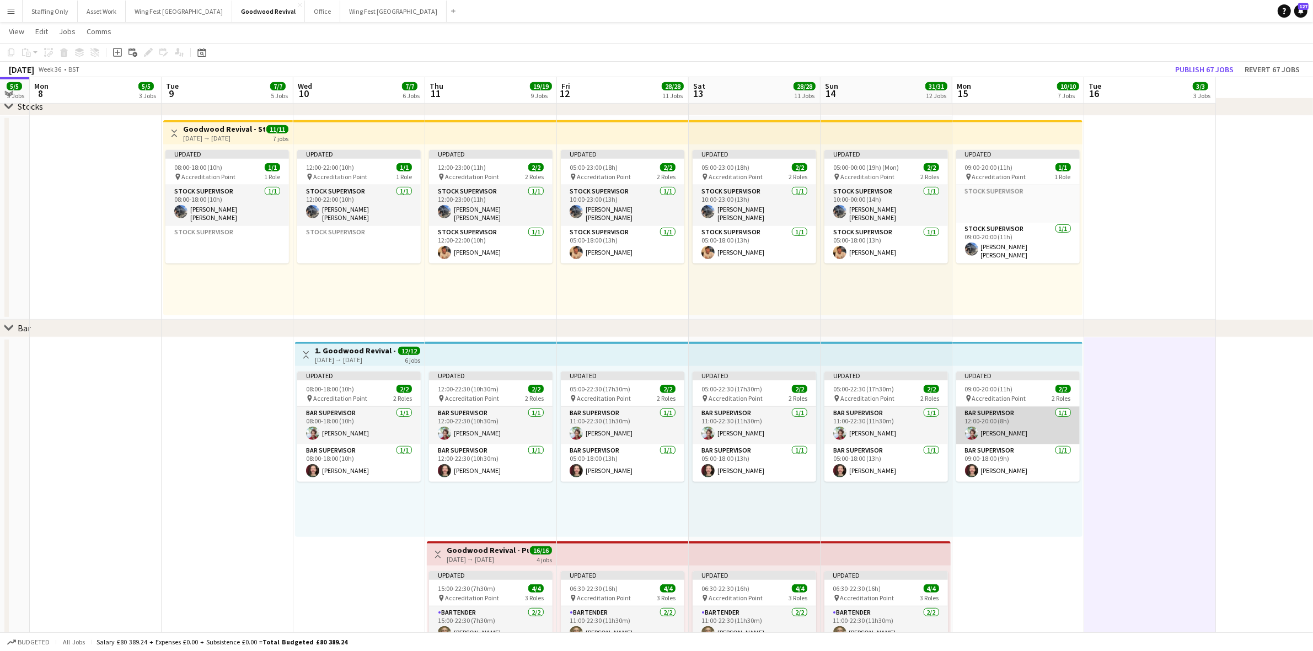
click at [1004, 429] on app-card-role "Bar Supervisor [DATE] 12:00-20:00 (8h) [PERSON_NAME]" at bounding box center [1017, 425] width 123 height 37
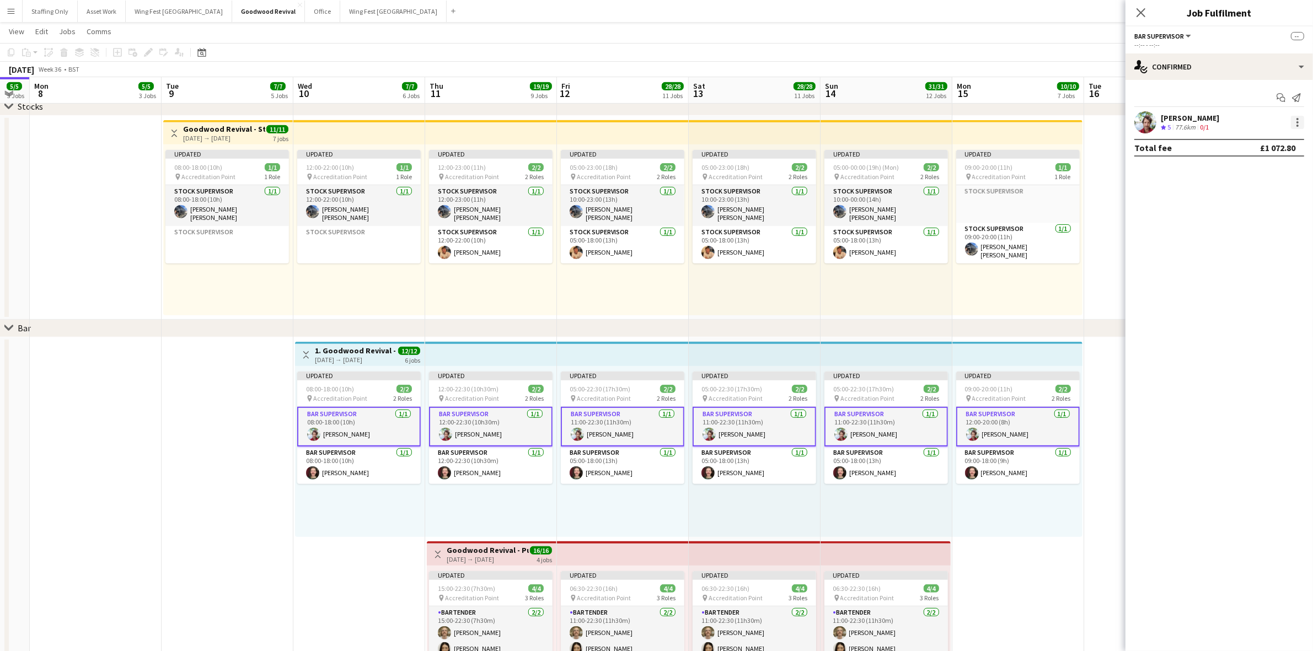
click at [1294, 122] on div at bounding box center [1297, 122] width 13 height 13
click at [1260, 240] on button "Set as supervisor" at bounding box center [1261, 248] width 86 height 26
click at [1293, 131] on div at bounding box center [1297, 134] width 13 height 13
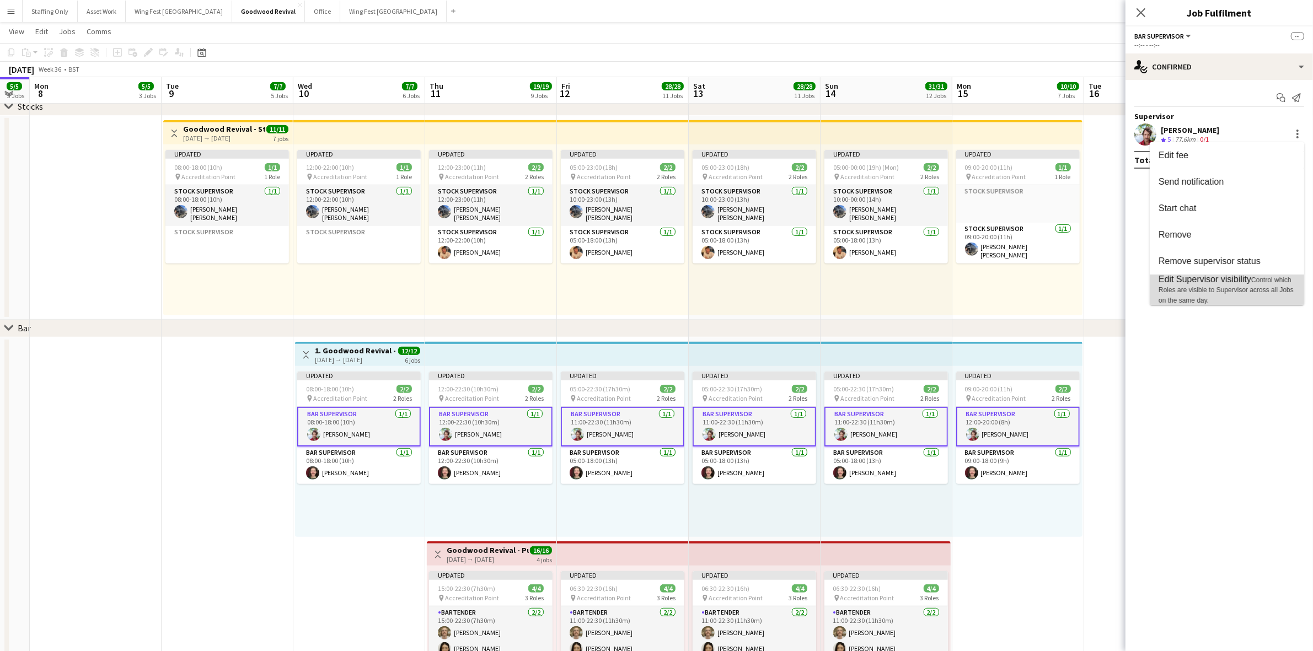
click at [1214, 285] on span "Edit Supervisor visibility Control which Roles are visible to Supervisor across…" at bounding box center [1226, 290] width 137 height 30
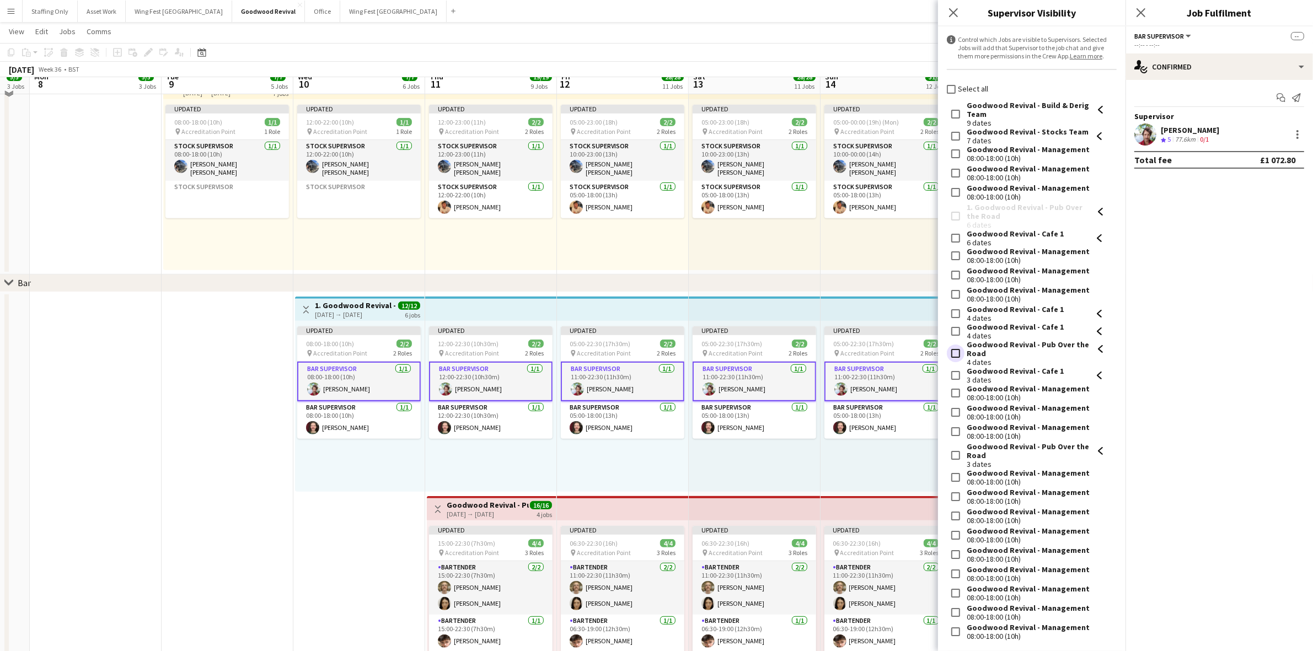
scroll to position [689, 0]
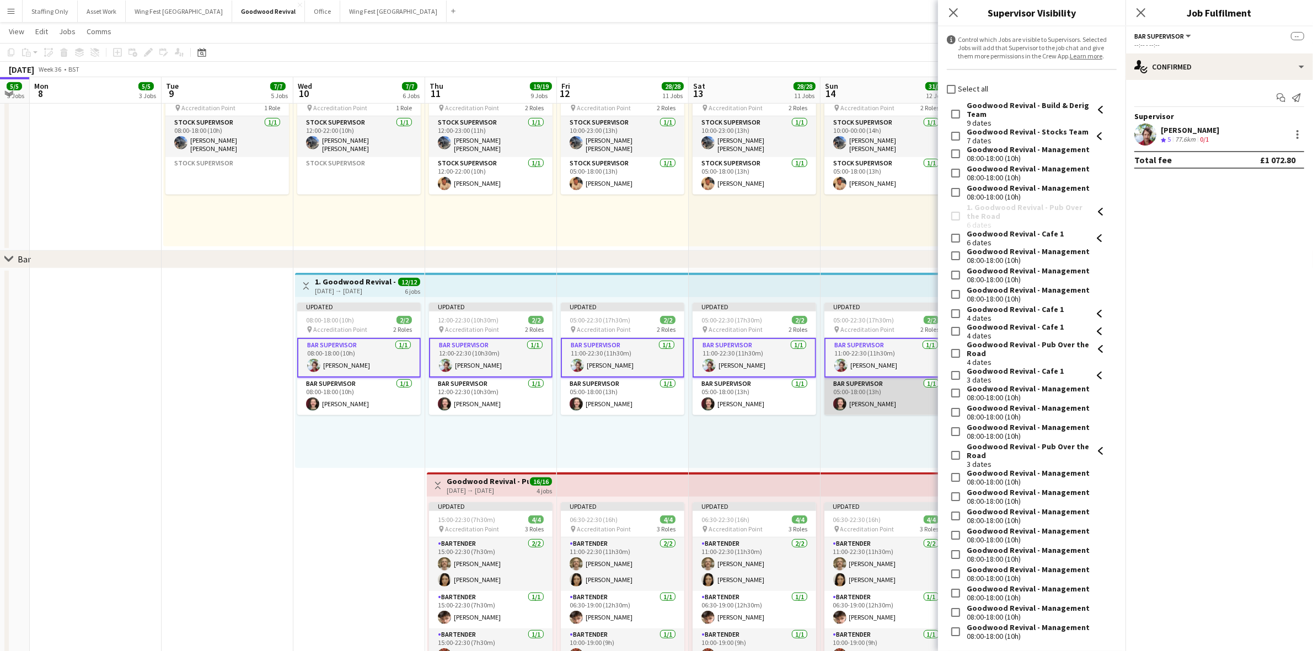
click at [859, 401] on app-card-role "Bar Supervisor [DATE] 05:00-18:00 (13h) [PERSON_NAME]" at bounding box center [885, 396] width 123 height 37
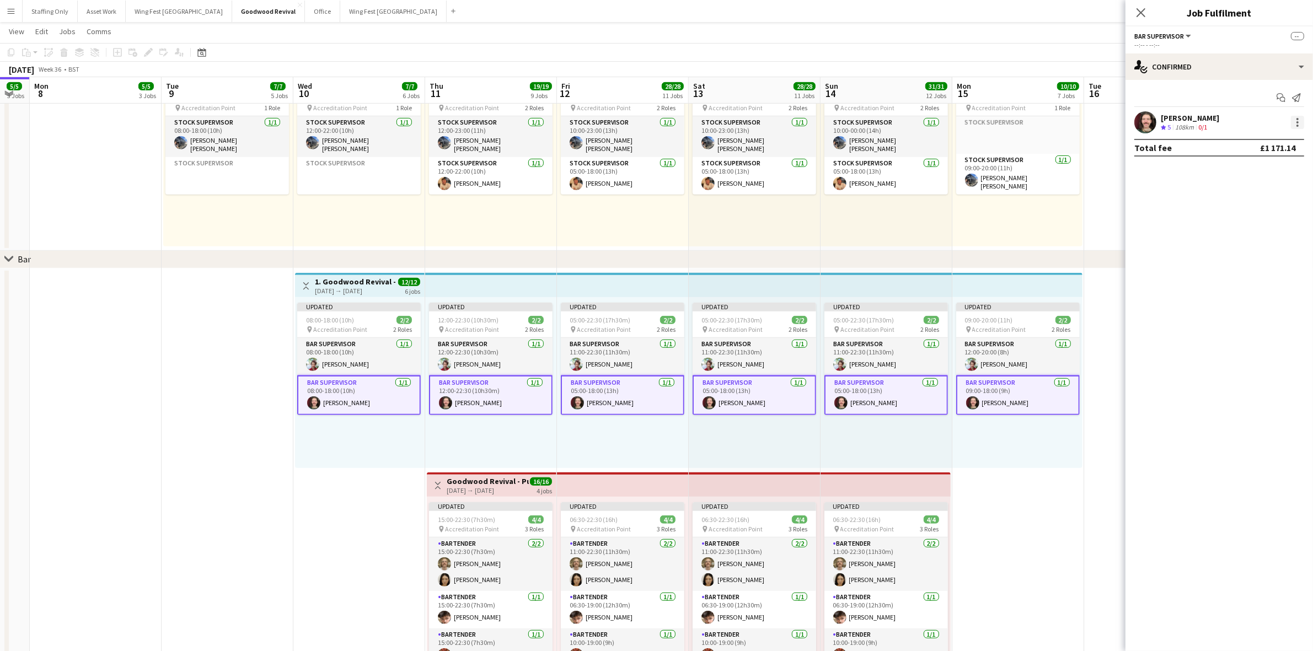
click at [1299, 124] on div at bounding box center [1297, 122] width 13 height 13
click at [1264, 250] on span "Set as supervisor" at bounding box center [1261, 248] width 68 height 9
click at [1293, 142] on div "[PERSON_NAME] Crew rating 5 108km 0/1" at bounding box center [1218, 134] width 187 height 22
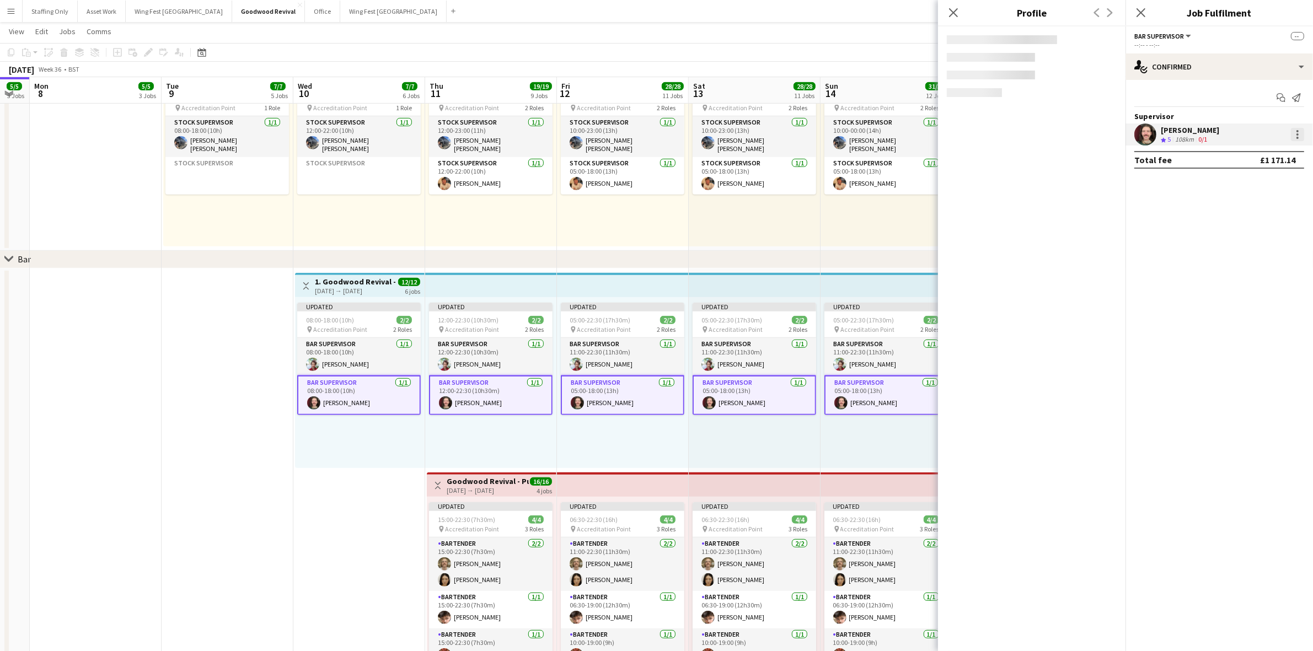
click at [1298, 138] on div at bounding box center [1297, 138] width 2 height 2
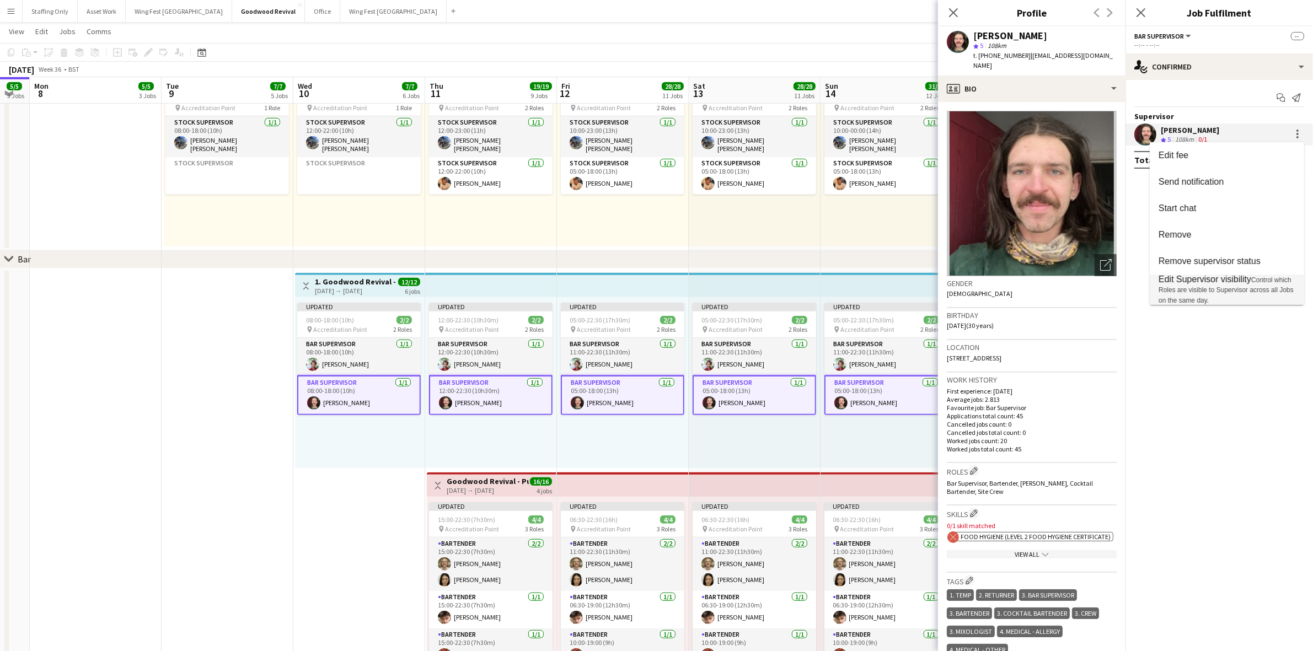
click at [1233, 289] on span "Control which Roles are visible to Supervisor across all Jobs on the same day." at bounding box center [1225, 290] width 135 height 28
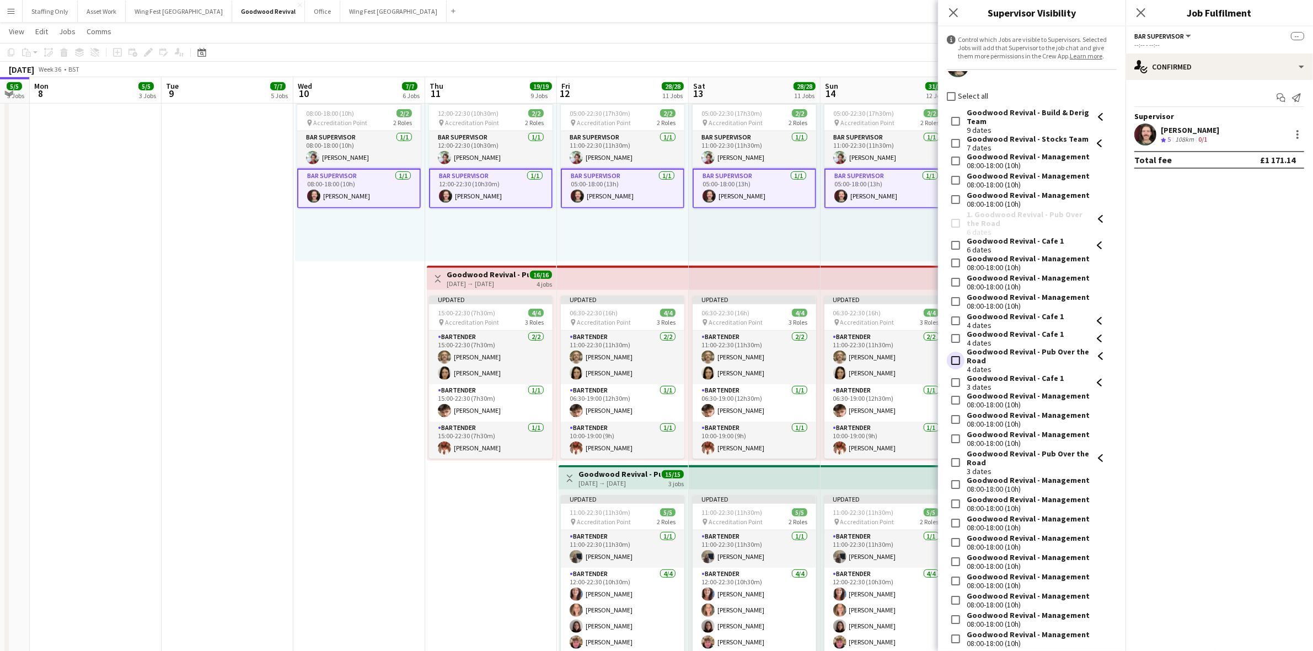
scroll to position [36, 0]
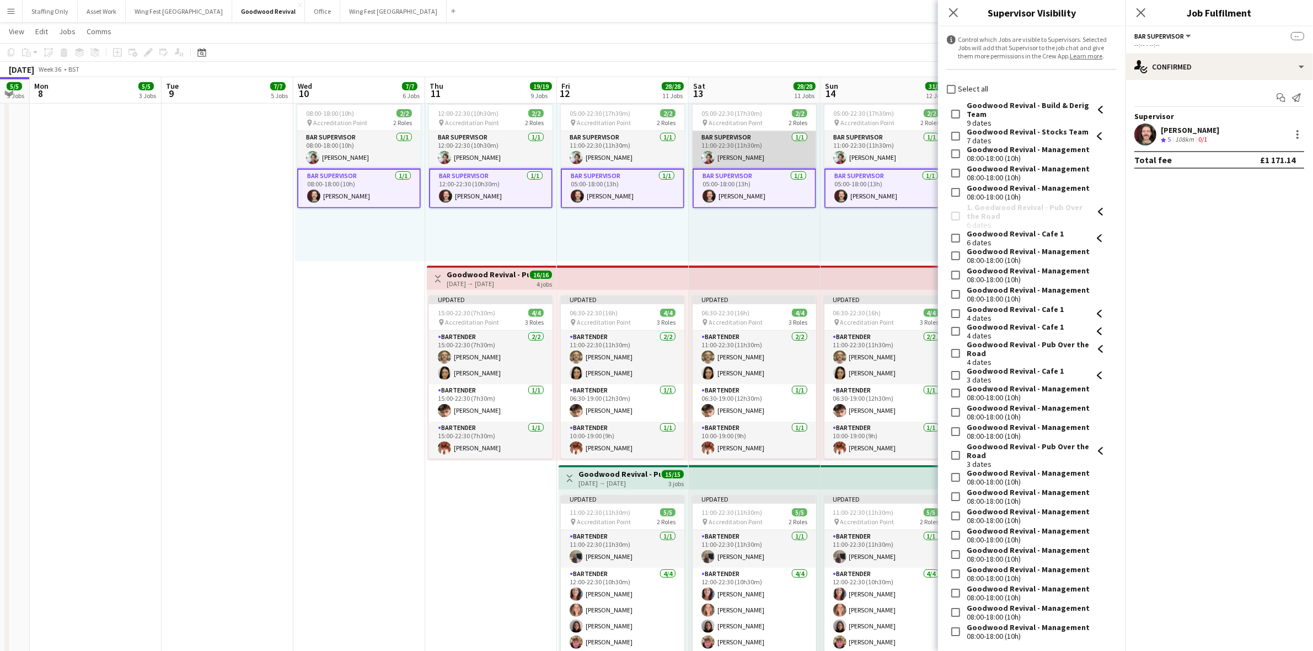
click at [745, 143] on app-card-role "Bar Supervisor [DATE] 11:00-22:30 (11h30m) [PERSON_NAME]" at bounding box center [753, 149] width 123 height 37
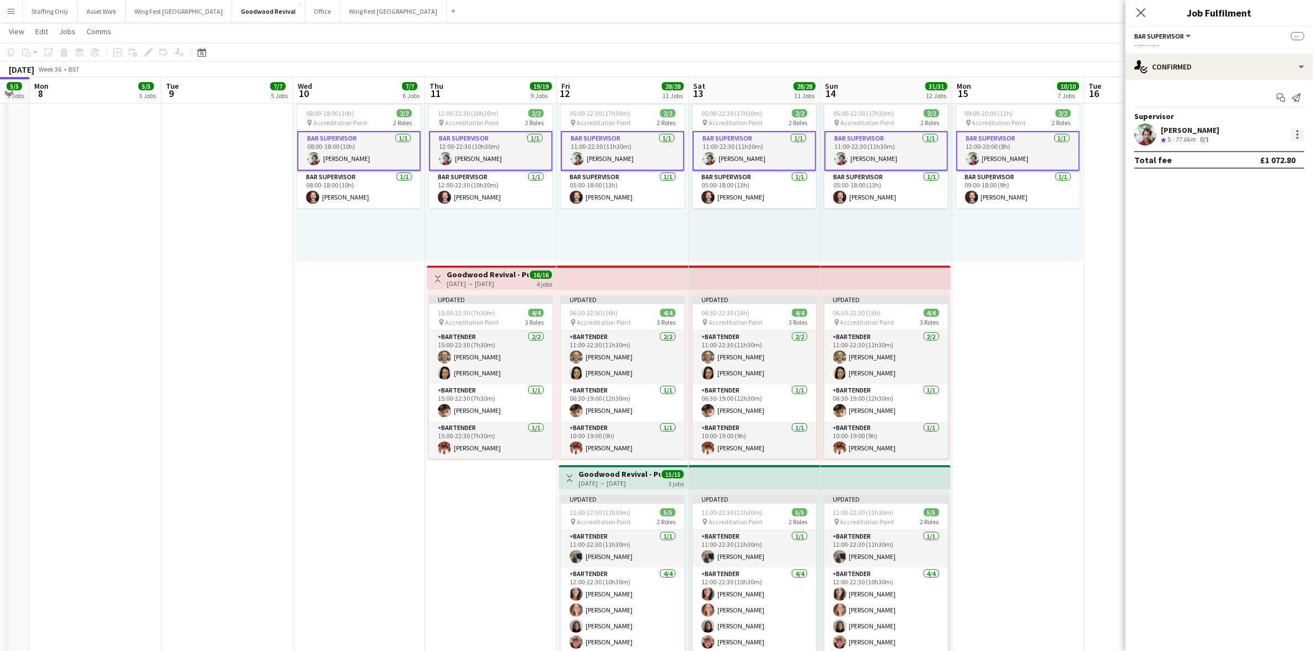
click at [1296, 132] on div at bounding box center [1297, 134] width 13 height 13
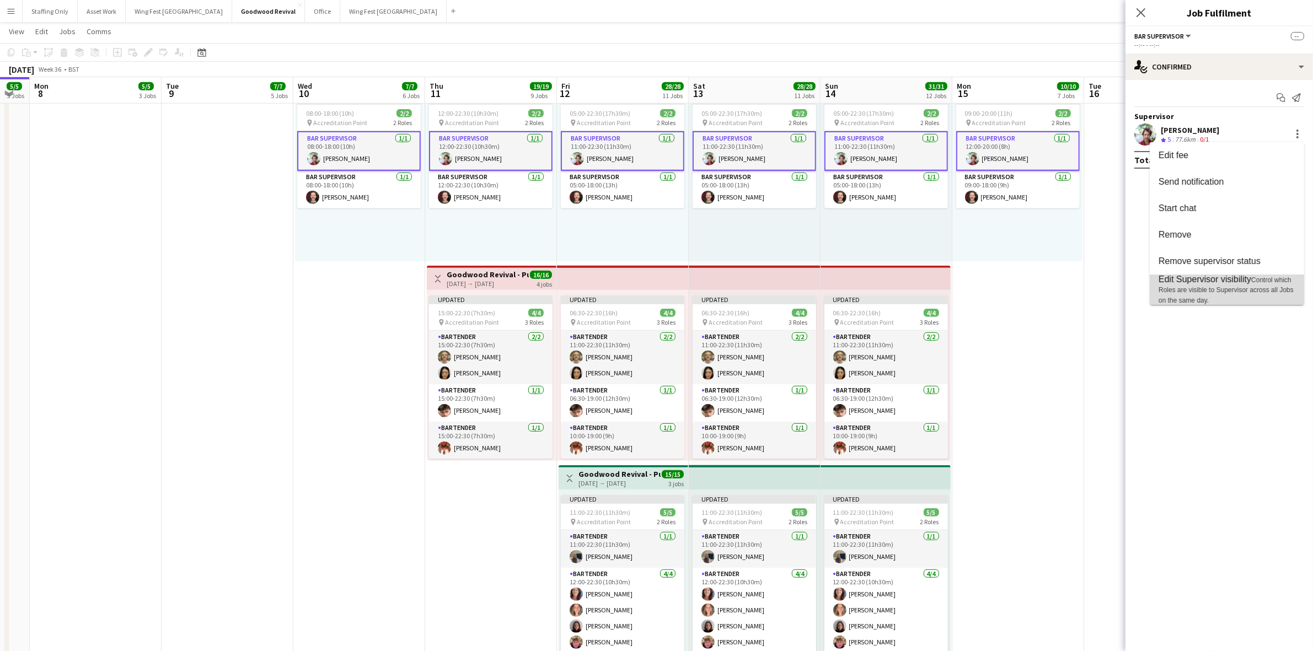
click at [1227, 289] on span "Control which Roles are visible to Supervisor across all Jobs on the same day." at bounding box center [1225, 290] width 135 height 28
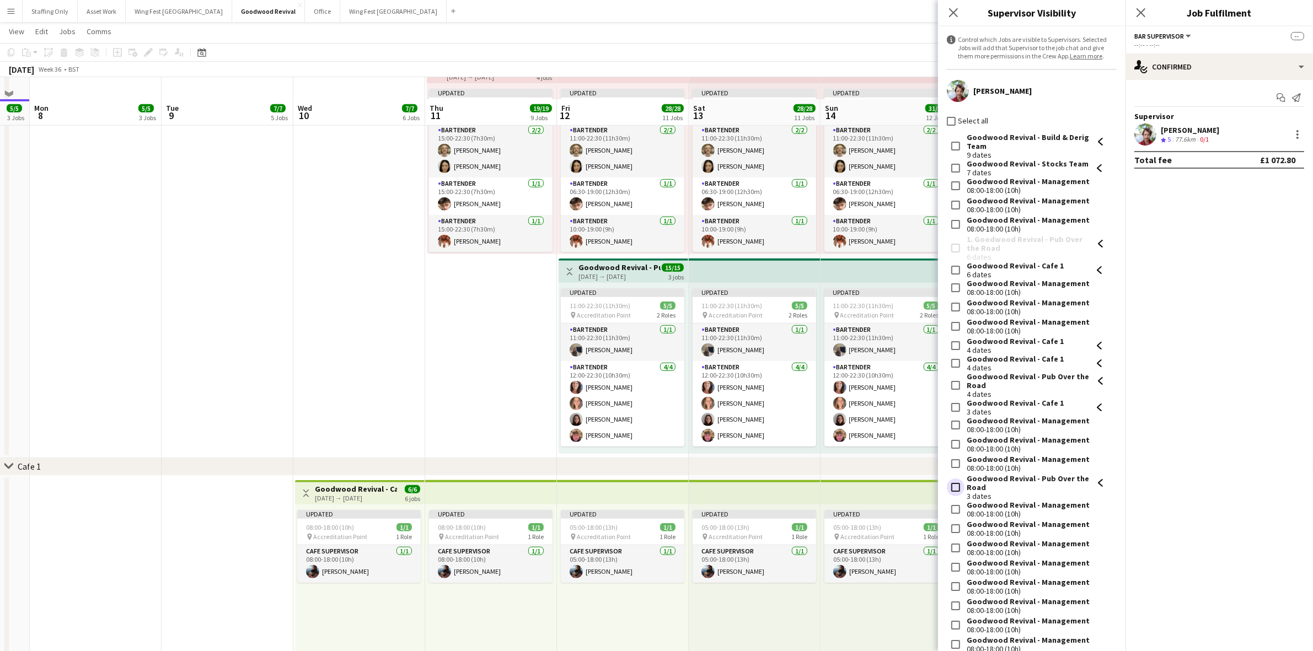
scroll to position [1309, 0]
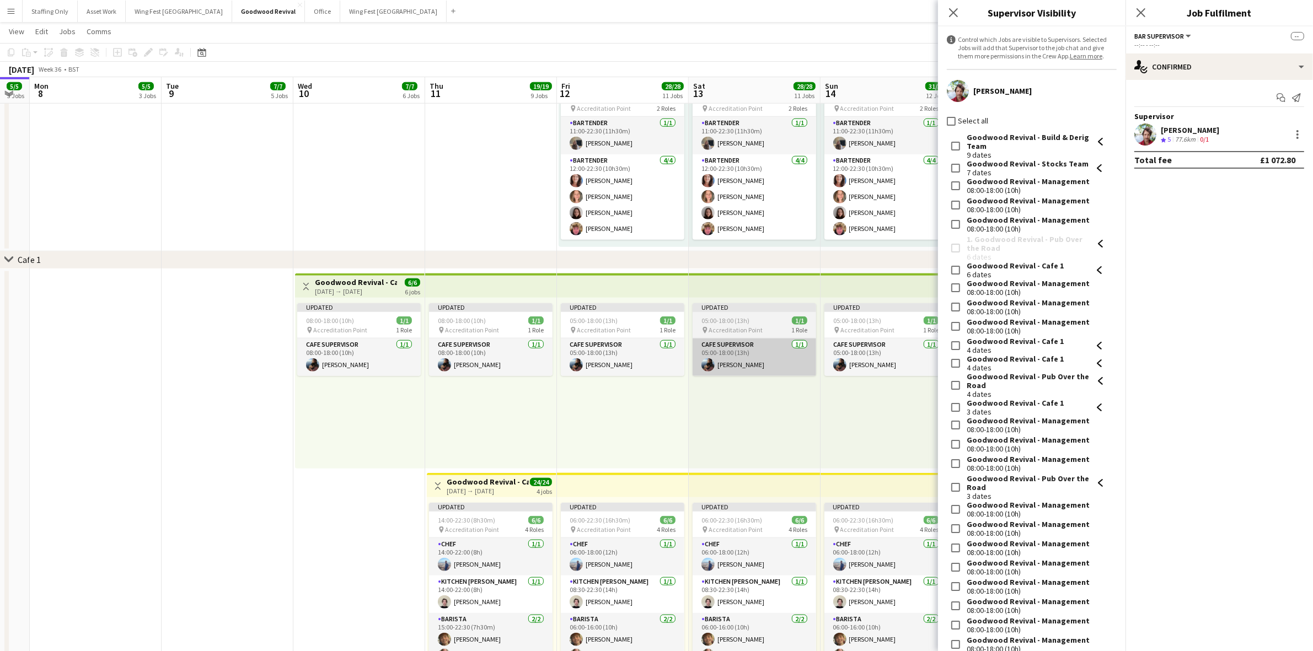
click at [634, 357] on app-card-role "Cafe supervisor [DATE] 05:00-18:00 (13h) [PERSON_NAME]" at bounding box center [622, 357] width 123 height 37
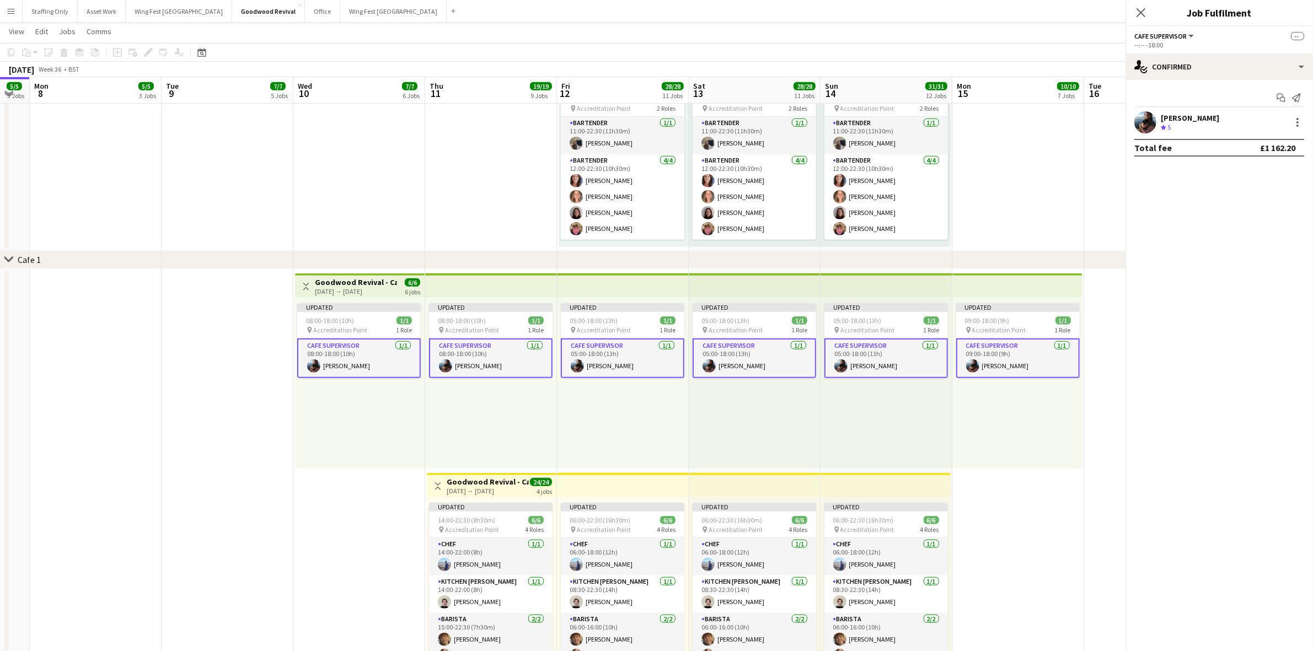
scroll to position [0, 367]
click at [1297, 120] on div at bounding box center [1297, 119] width 2 height 2
click at [1235, 249] on span "Set as supervisor" at bounding box center [1261, 248] width 68 height 9
click at [1297, 133] on div at bounding box center [1297, 134] width 2 height 2
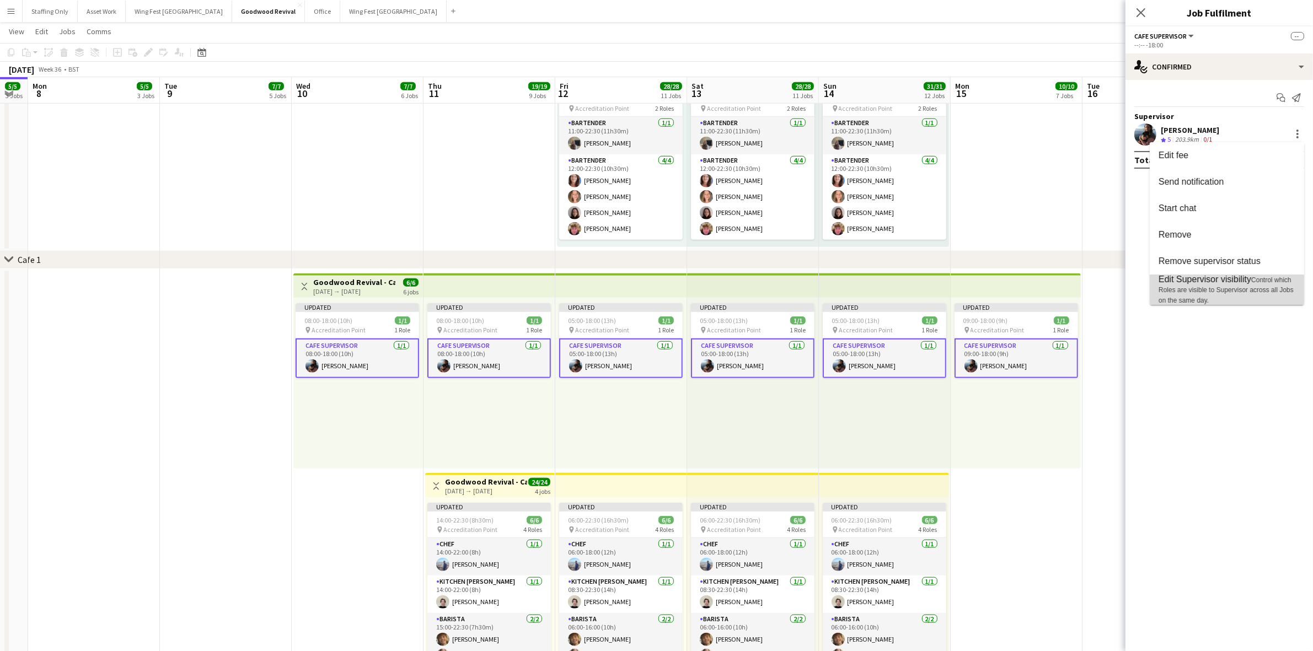
click at [1227, 275] on span "Edit Supervisor visibility" at bounding box center [1204, 279] width 93 height 9
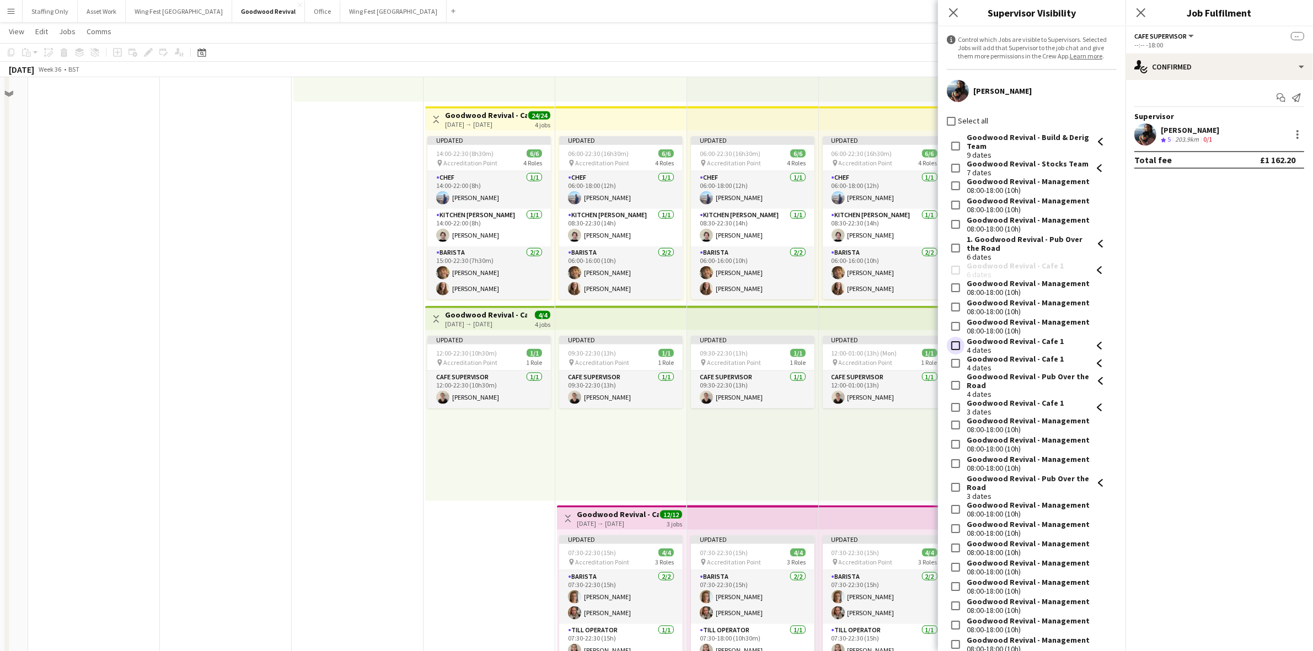
scroll to position [1723, 0]
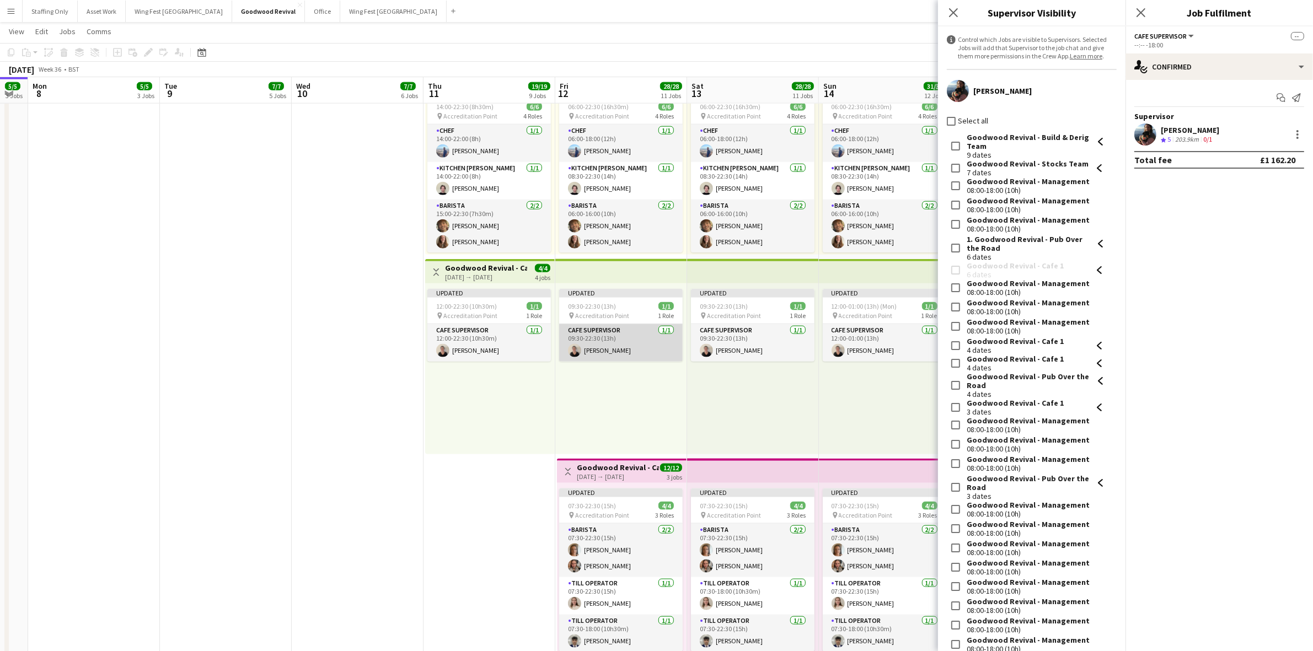
click at [616, 332] on app-card-role "Cafe supervisor [DATE] 09:30-22:30 (13h) [PERSON_NAME]" at bounding box center [620, 342] width 123 height 37
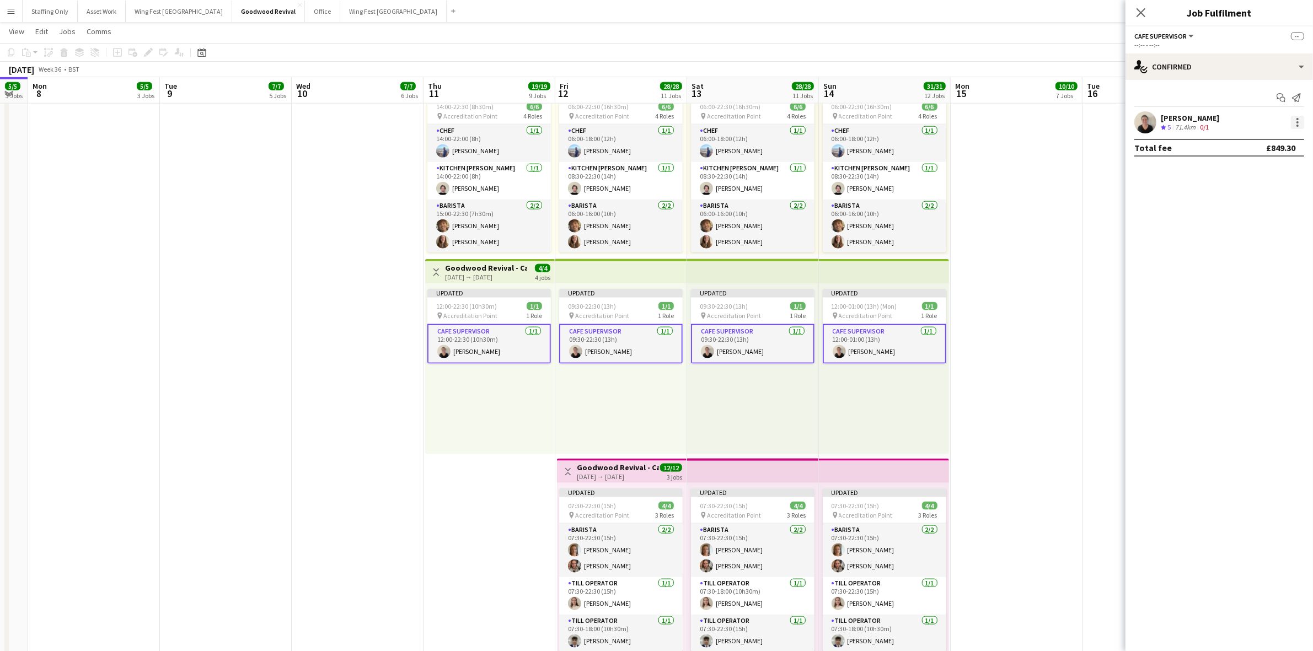
click at [1301, 125] on div at bounding box center [1297, 122] width 13 height 13
click at [1245, 249] on span "Set as supervisor" at bounding box center [1261, 248] width 68 height 9
click at [1295, 139] on div at bounding box center [1297, 134] width 13 height 13
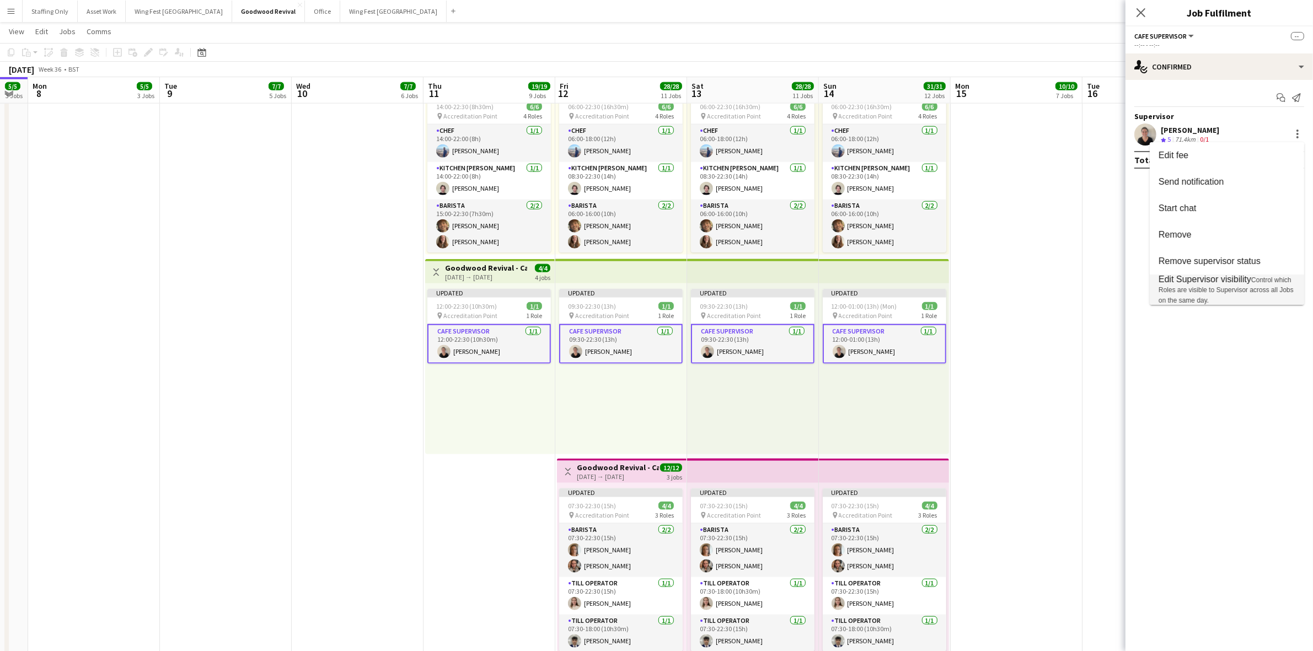
click at [1220, 282] on span "Edit Supervisor visibility" at bounding box center [1204, 279] width 93 height 9
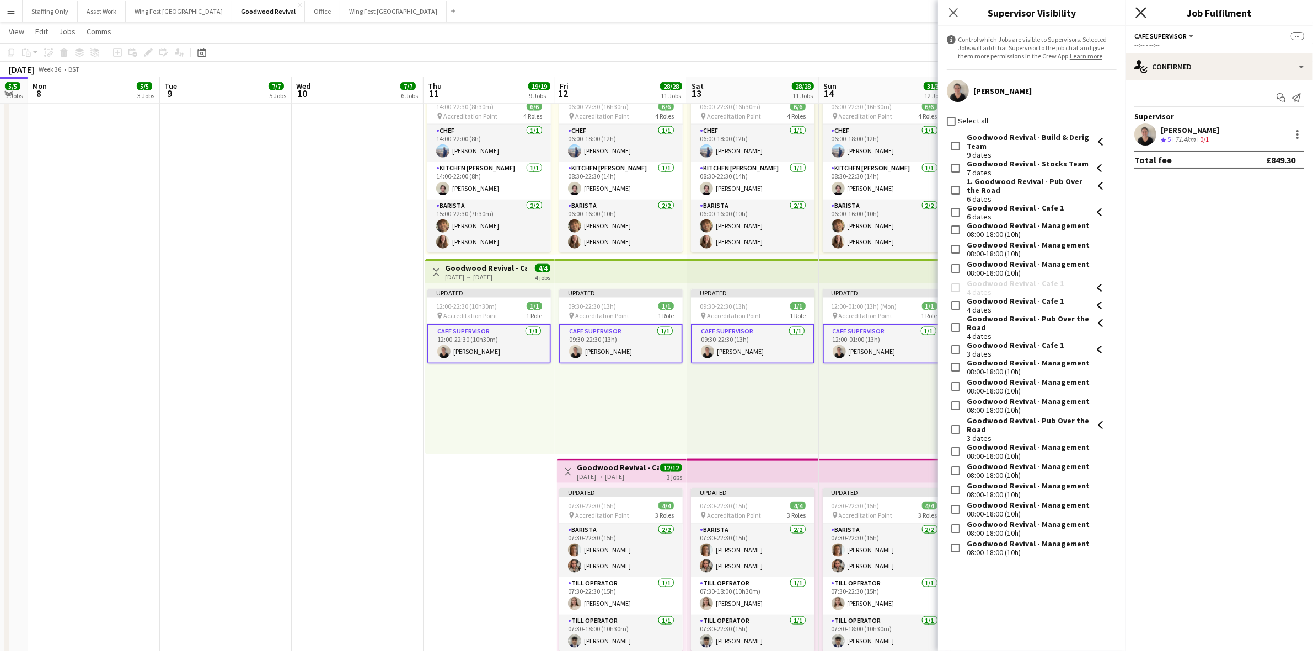
click at [1143, 9] on icon at bounding box center [1140, 12] width 10 height 10
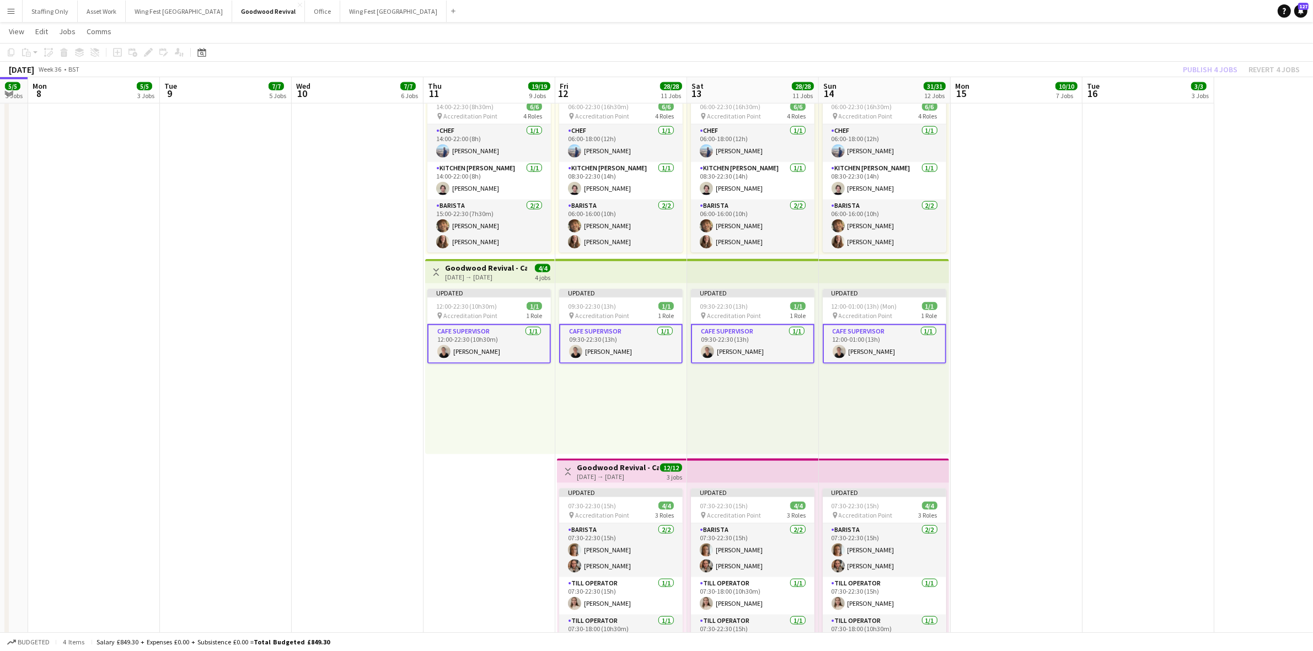
click at [1161, 381] on app-date-cell at bounding box center [1148, 257] width 132 height 803
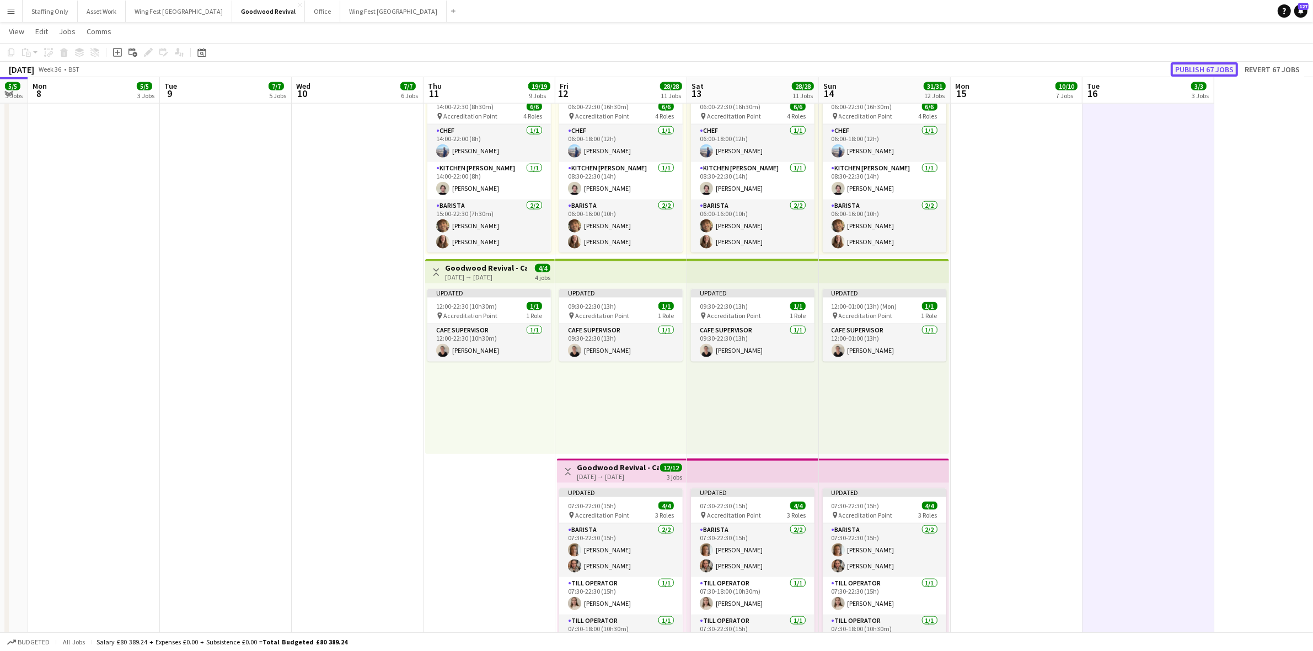
click at [1210, 63] on button "Publish 67 jobs" at bounding box center [1203, 69] width 67 height 14
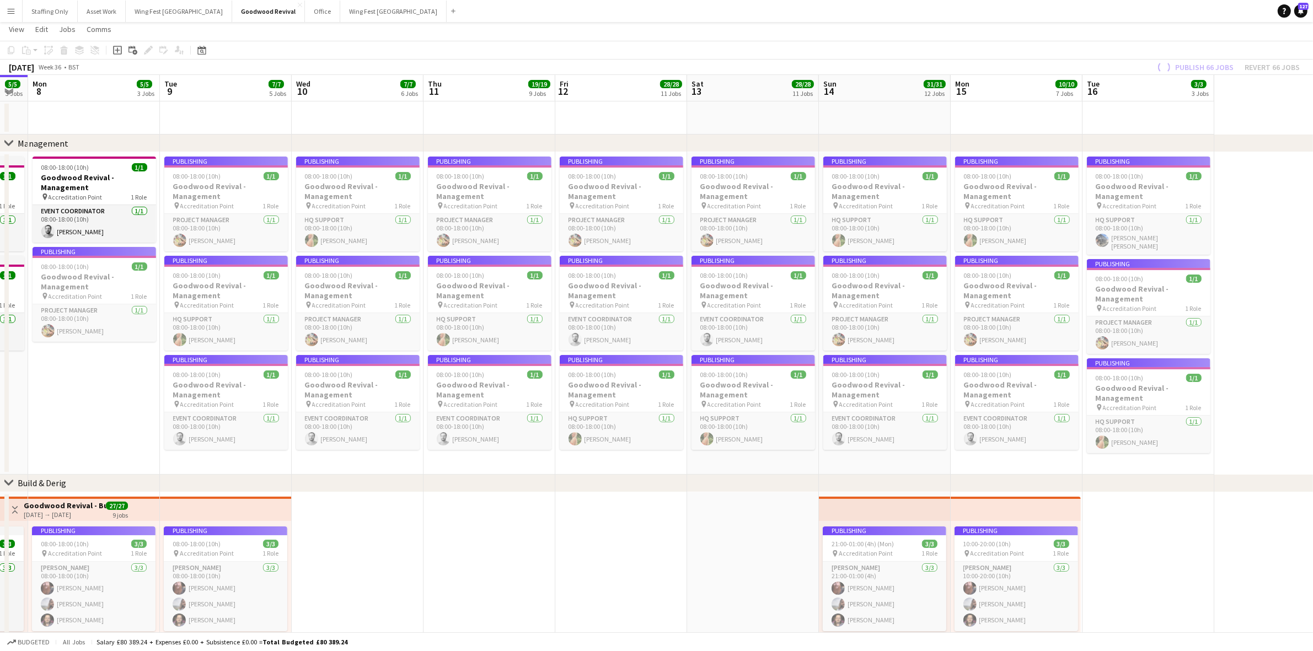
scroll to position [0, 0]
